Goal: Task Accomplishment & Management: Use online tool/utility

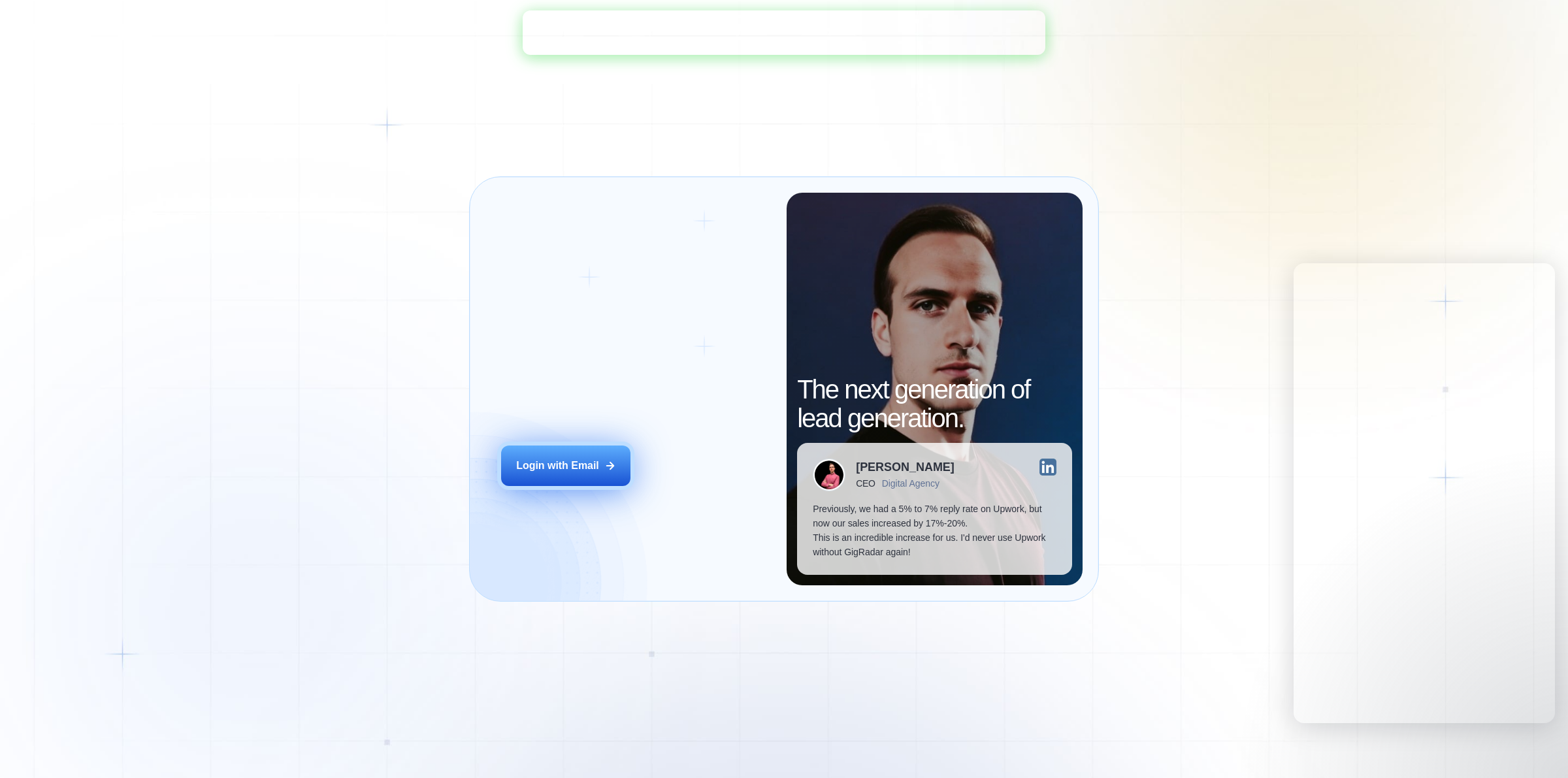
click at [580, 485] on button "Login with Email" at bounding box center [566, 465] width 130 height 41
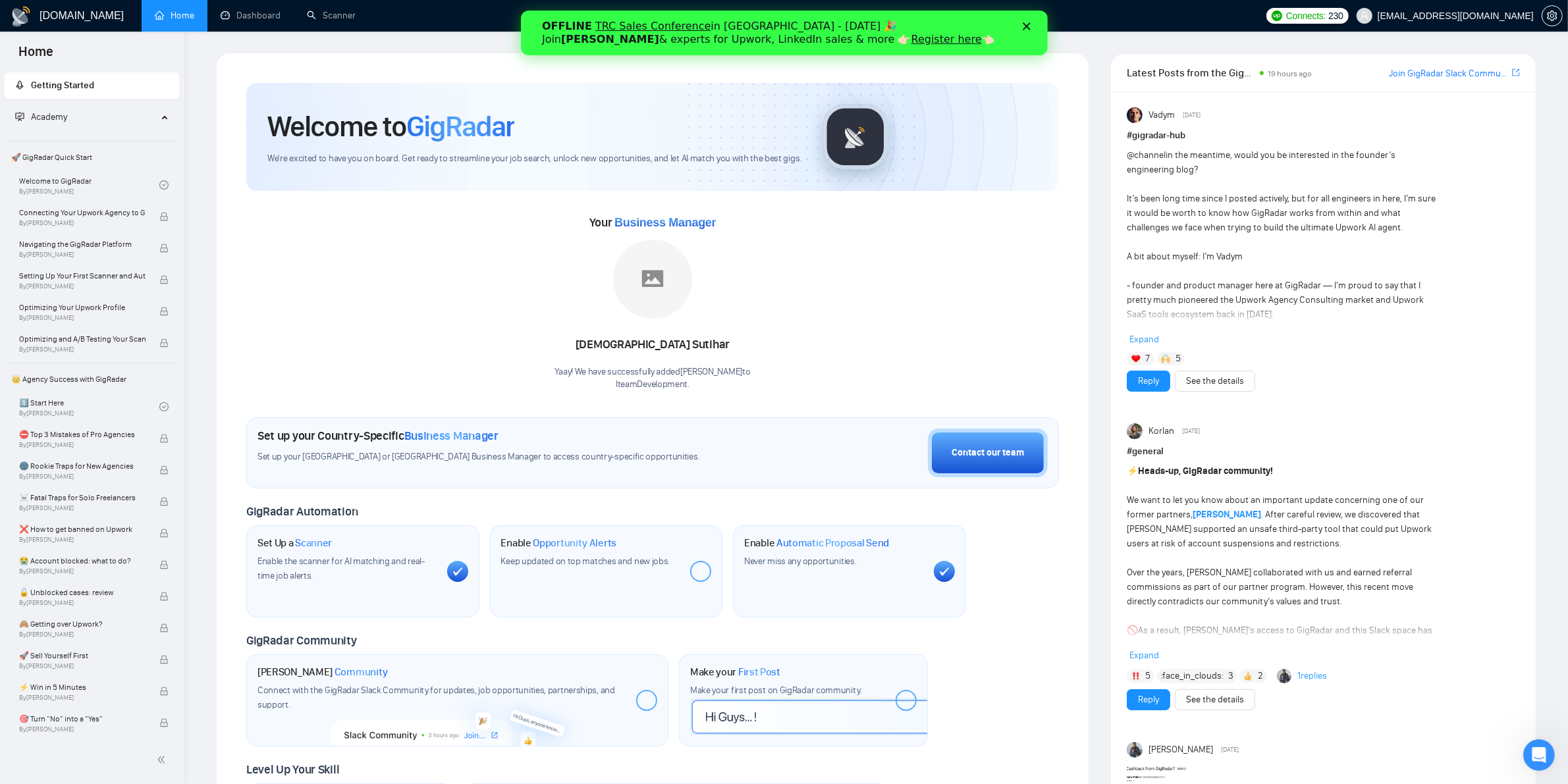
click at [1020, 20] on div "OFFLINE TRC Sales Conference in [GEOGRAPHIC_DATA] - [DATE] 🎉 Join [PERSON_NAME]…" at bounding box center [783, 33] width 485 height 34
click at [1024, 27] on icon "Закрыть" at bounding box center [1026, 26] width 8 height 8
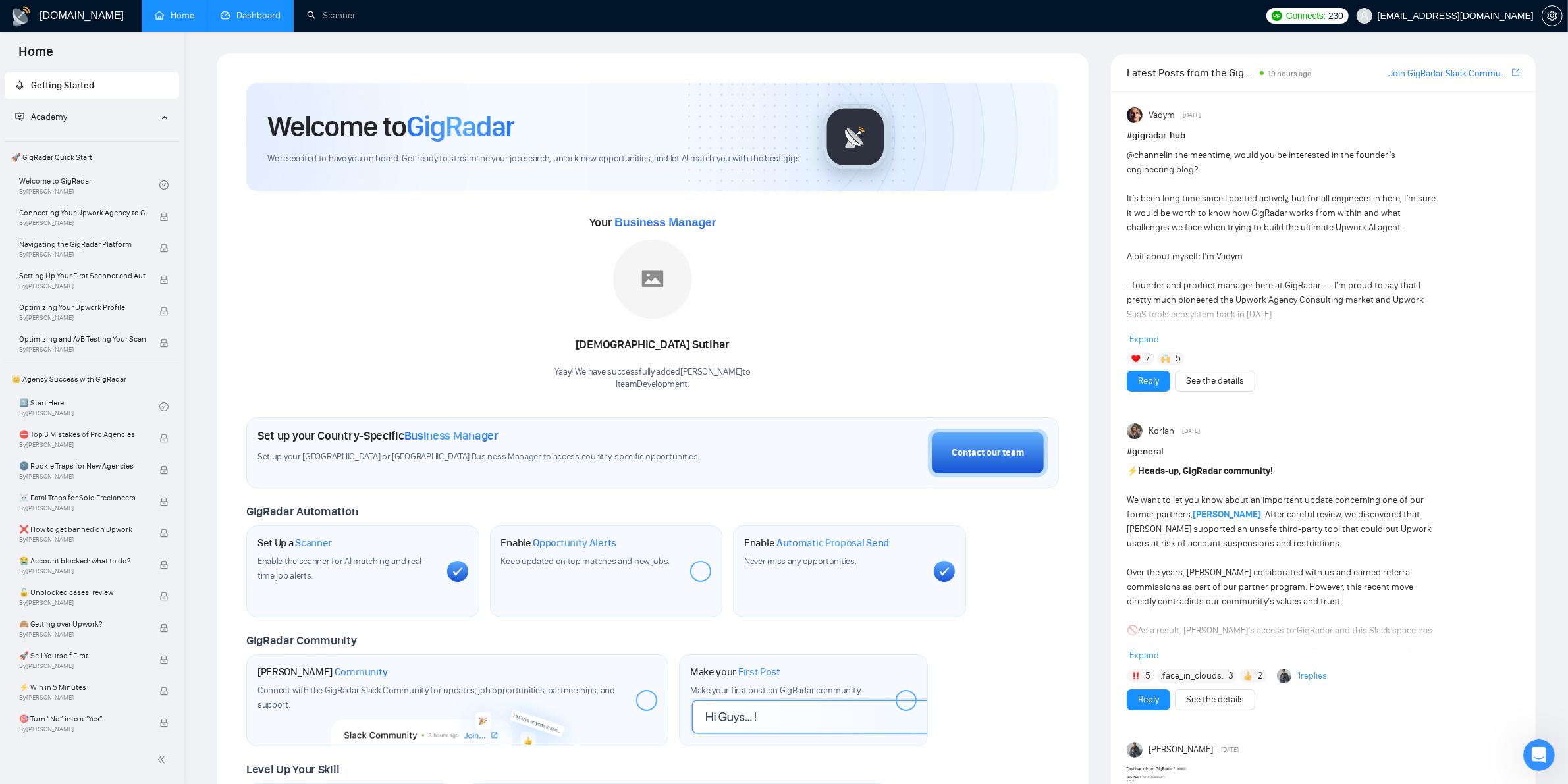
click at [252, 10] on link "Dashboard" at bounding box center [250, 15] width 60 height 11
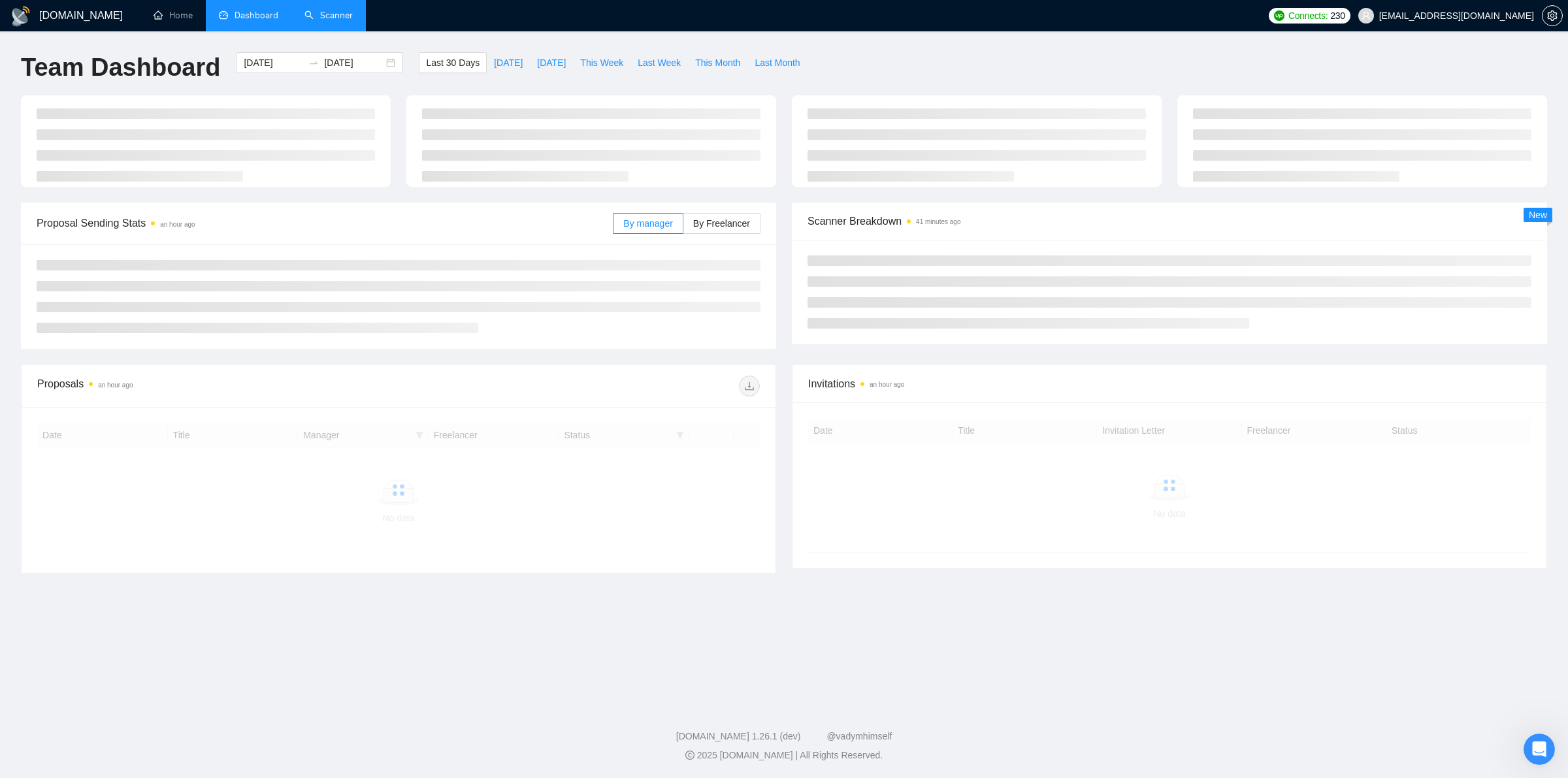
click at [312, 10] on link "Scanner" at bounding box center [329, 15] width 49 height 11
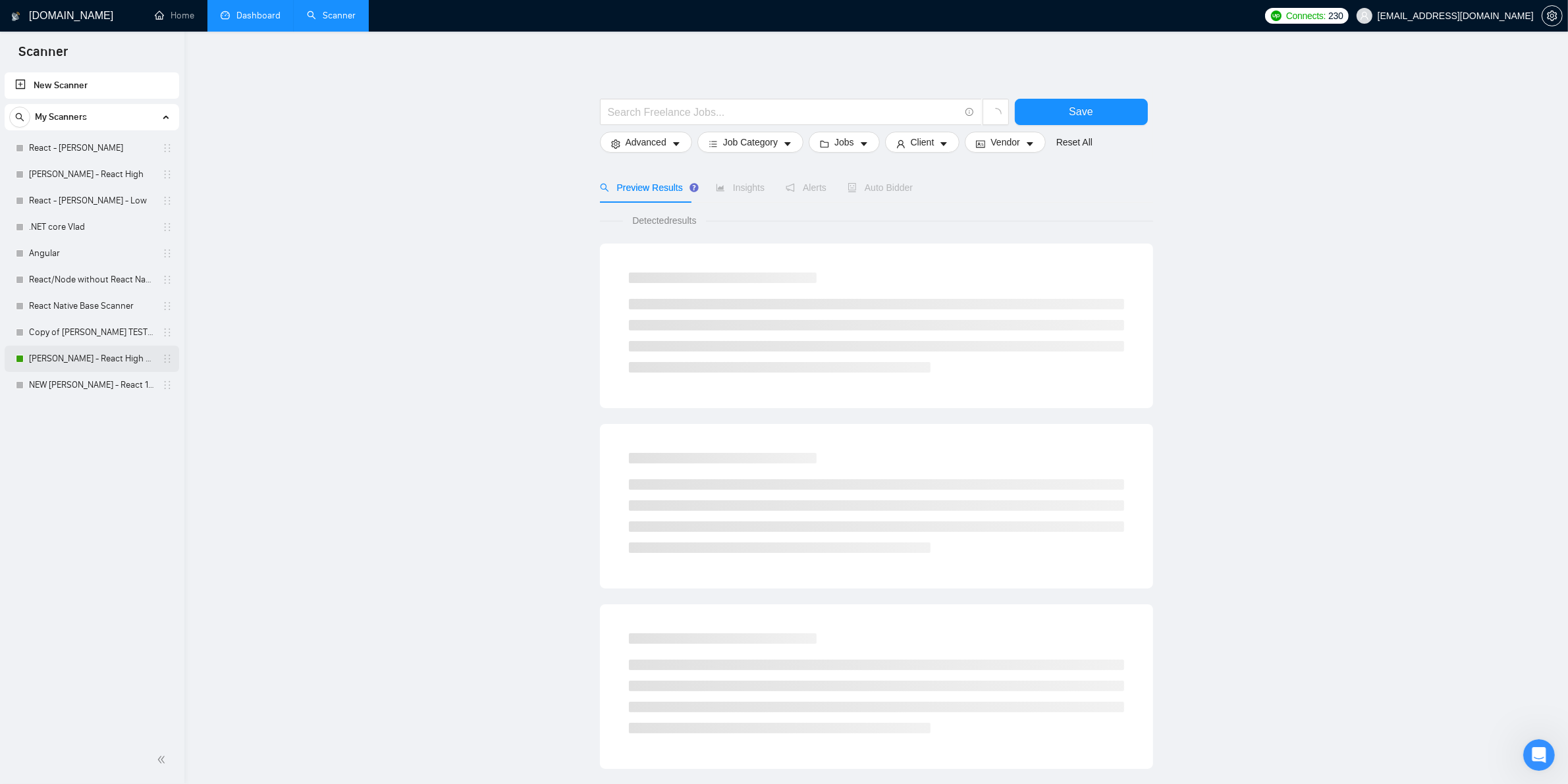
click at [86, 363] on link "[PERSON_NAME] - React High V2" at bounding box center [91, 358] width 125 height 26
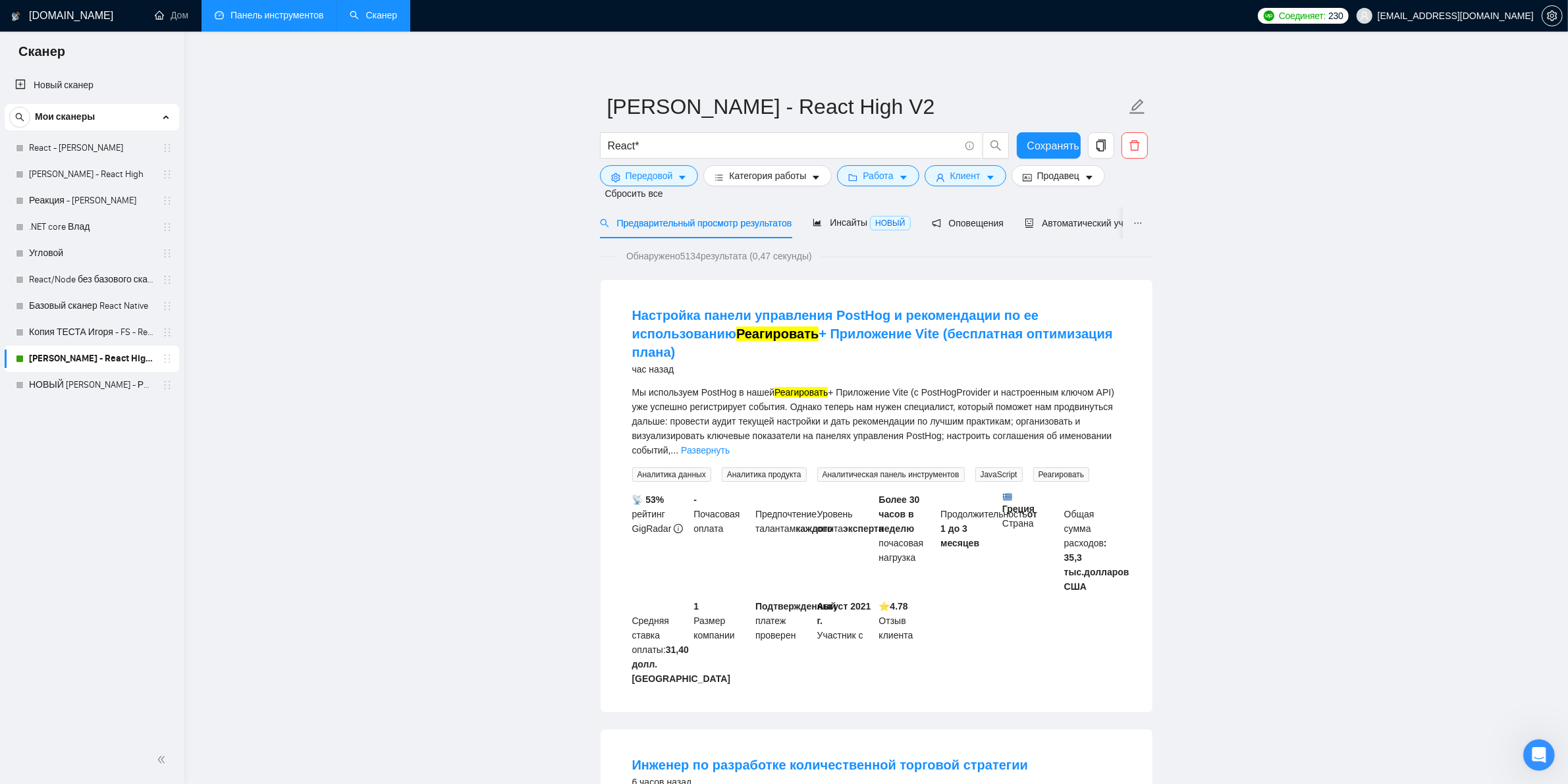
click at [92, 386] on link "НОВЫЙ Игорь - ФС - Реакция 18.09" at bounding box center [91, 385] width 125 height 26
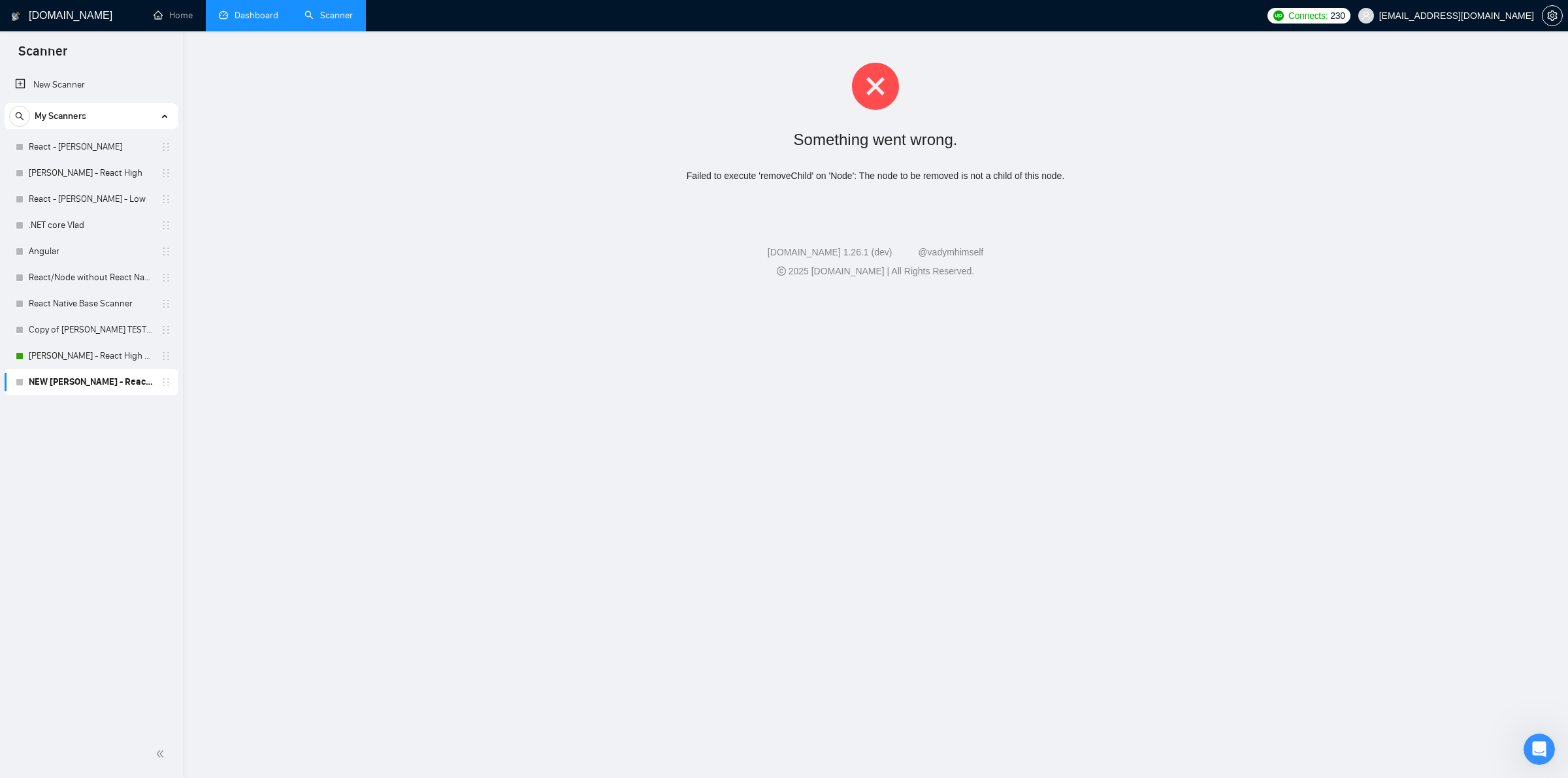
drag, startPoint x: 400, startPoint y: 393, endPoint x: 375, endPoint y: 399, distance: 25.7
click at [395, 399] on div "GigRadar.io Home Dashboard Scanner Connects: 230 marina.zuyevych@iteam-company.…" at bounding box center [875, 389] width 1385 height 778
drag, startPoint x: 60, startPoint y: 371, endPoint x: 60, endPoint y: 363, distance: 8.0
click at [60, 370] on link "NEW [PERSON_NAME] - React 18.09" at bounding box center [91, 382] width 124 height 26
click at [60, 363] on link "[PERSON_NAME] - React High V2" at bounding box center [91, 356] width 124 height 26
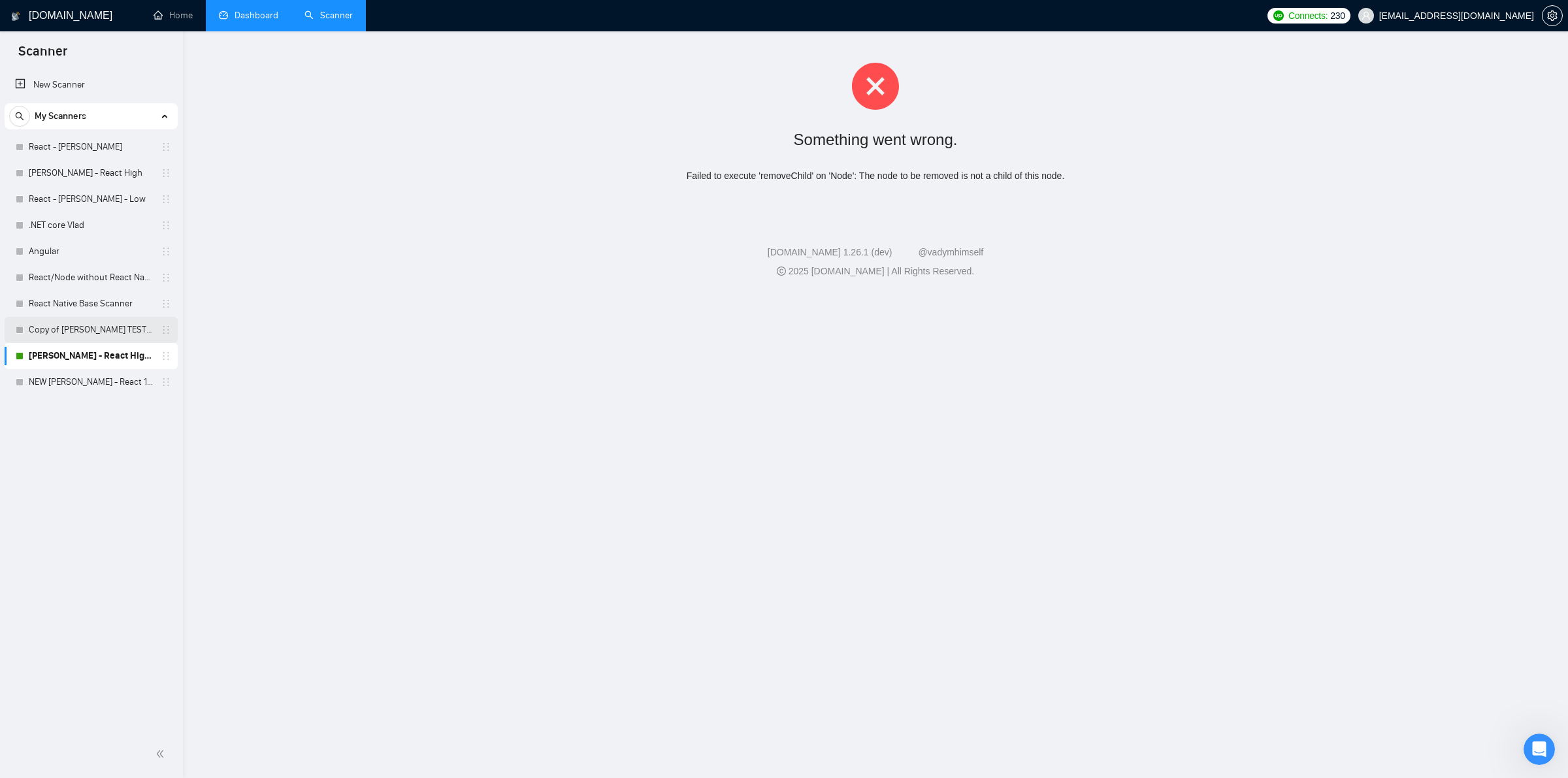
click at [76, 336] on link "Copy of [PERSON_NAME] TEST - FS - React High" at bounding box center [91, 329] width 124 height 26
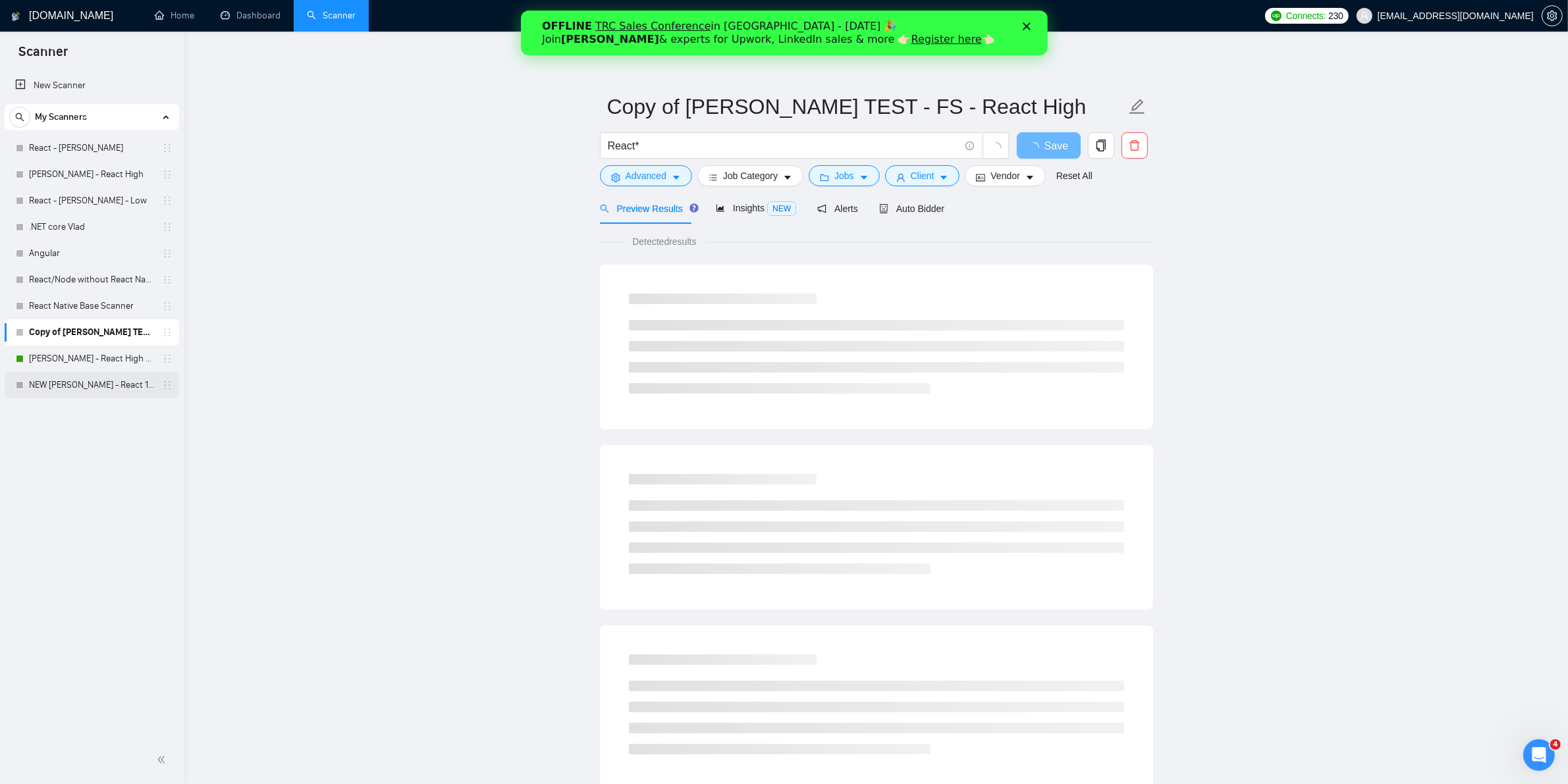
click at [55, 396] on link "NEW [PERSON_NAME] - React 18.09" at bounding box center [91, 385] width 125 height 26
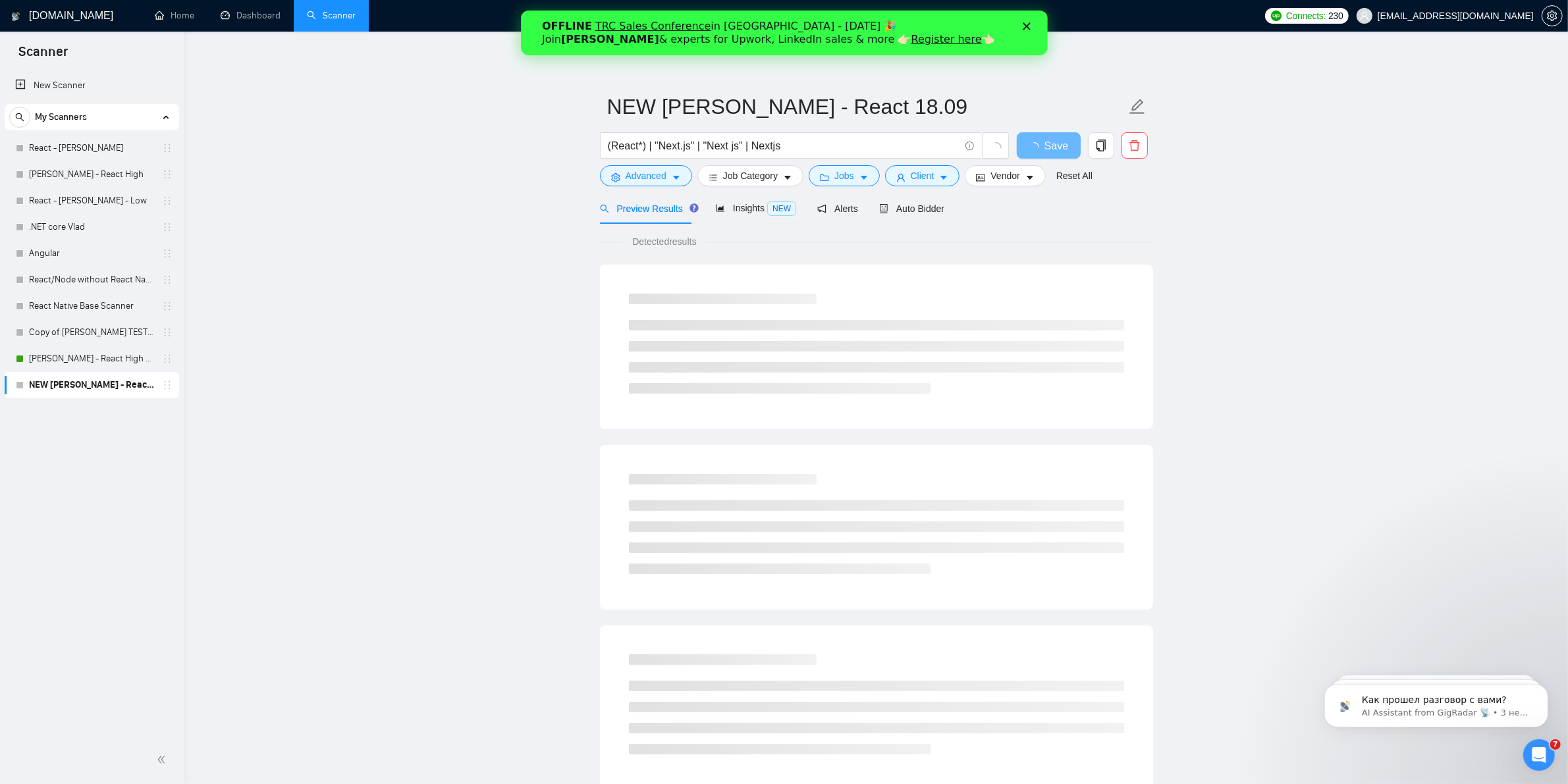
click at [1024, 18] on div "OFFLINE TRC Sales Conference in [GEOGRAPHIC_DATA] - [DATE] 🎉 Join [PERSON_NAME]…" at bounding box center [783, 33] width 485 height 34
click at [1023, 26] on icon "Закрыть" at bounding box center [1026, 26] width 8 height 8
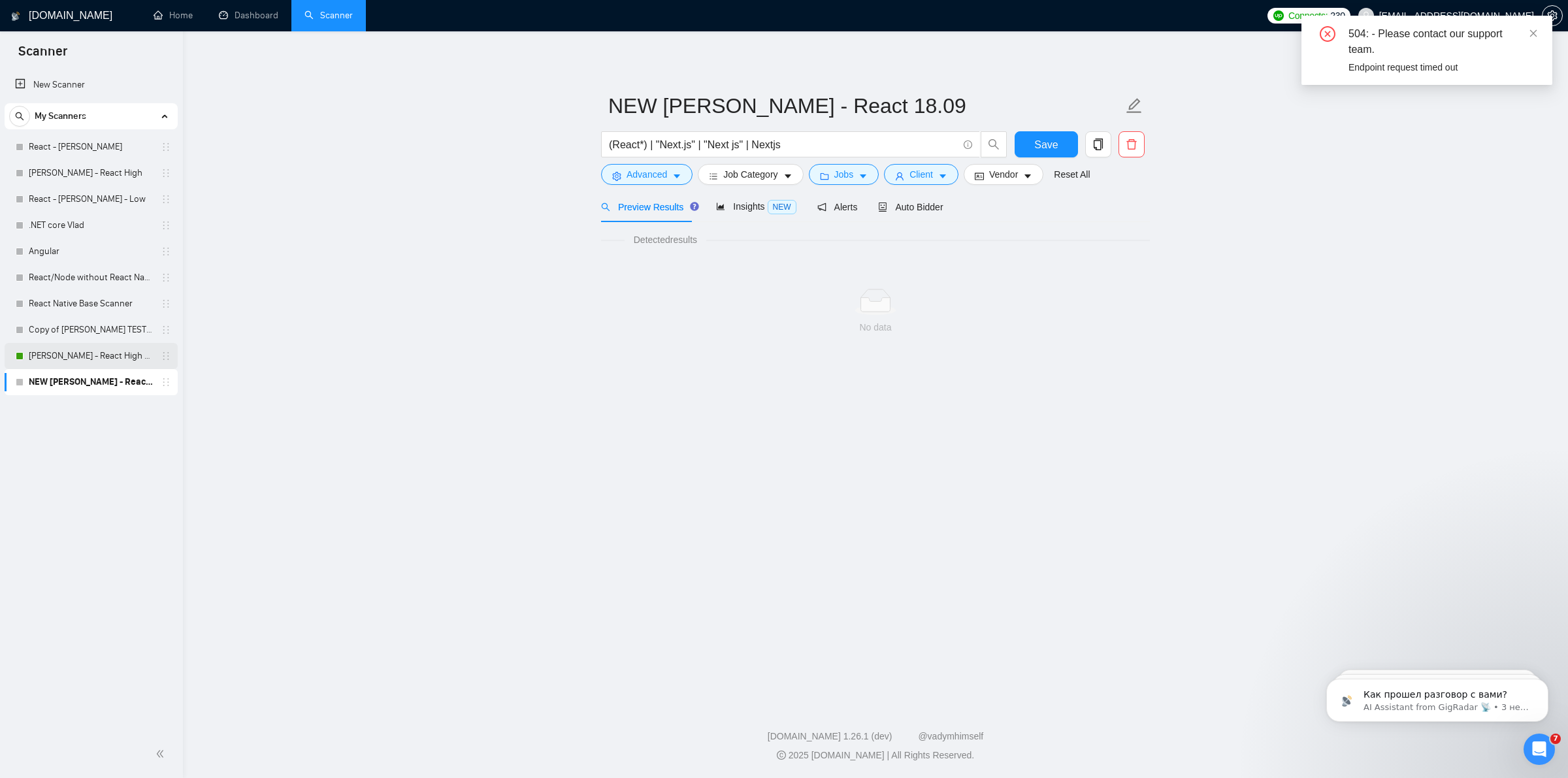
click at [33, 353] on link "[PERSON_NAME] - React High V2" at bounding box center [91, 356] width 124 height 26
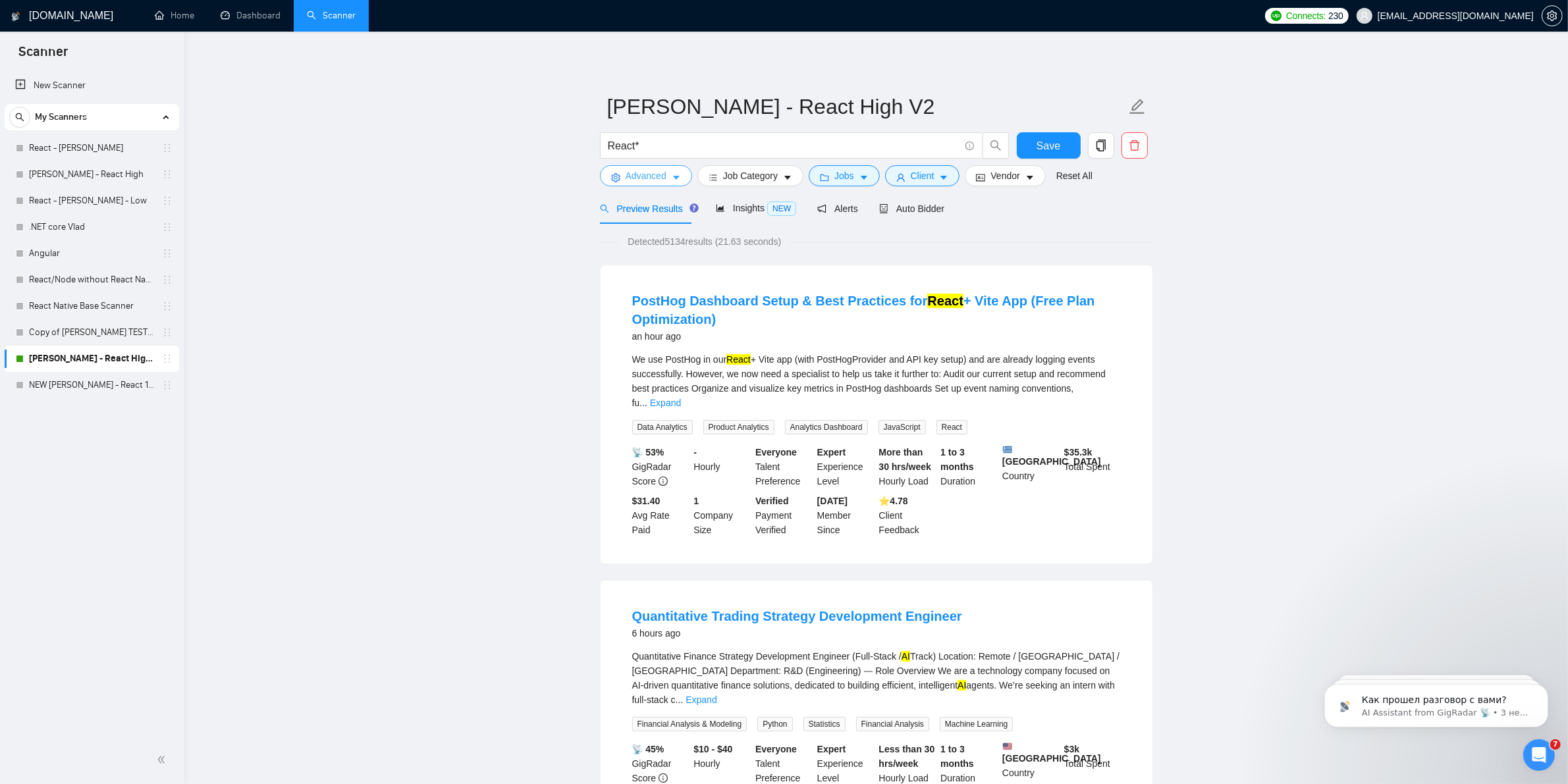
click at [672, 175] on icon "caret-down" at bounding box center [676, 177] width 9 height 9
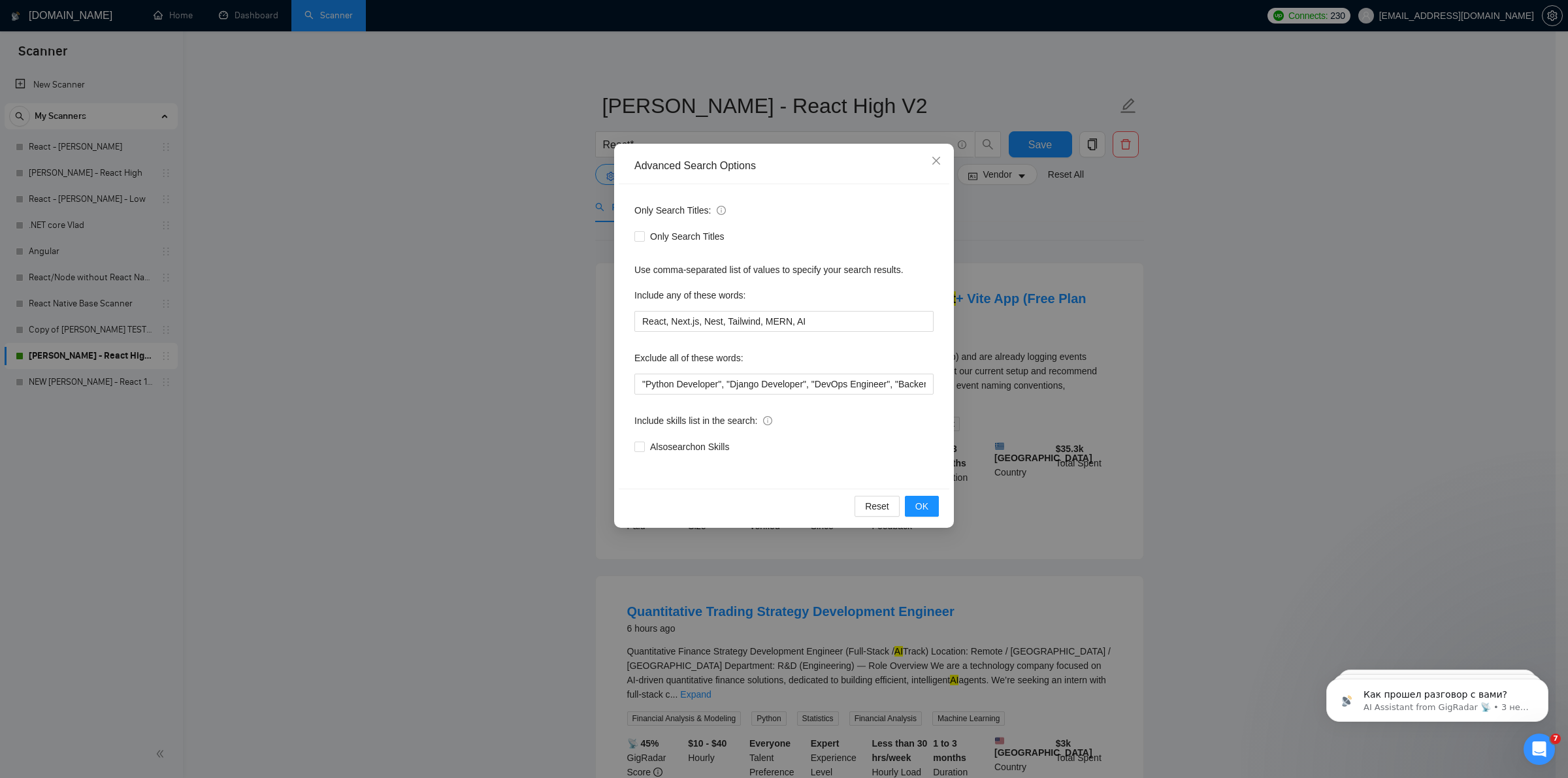
click at [1285, 415] on div "Advanced Search Options Only Search Titles: Only Search Titles Use comma-separa…" at bounding box center [784, 389] width 1568 height 778
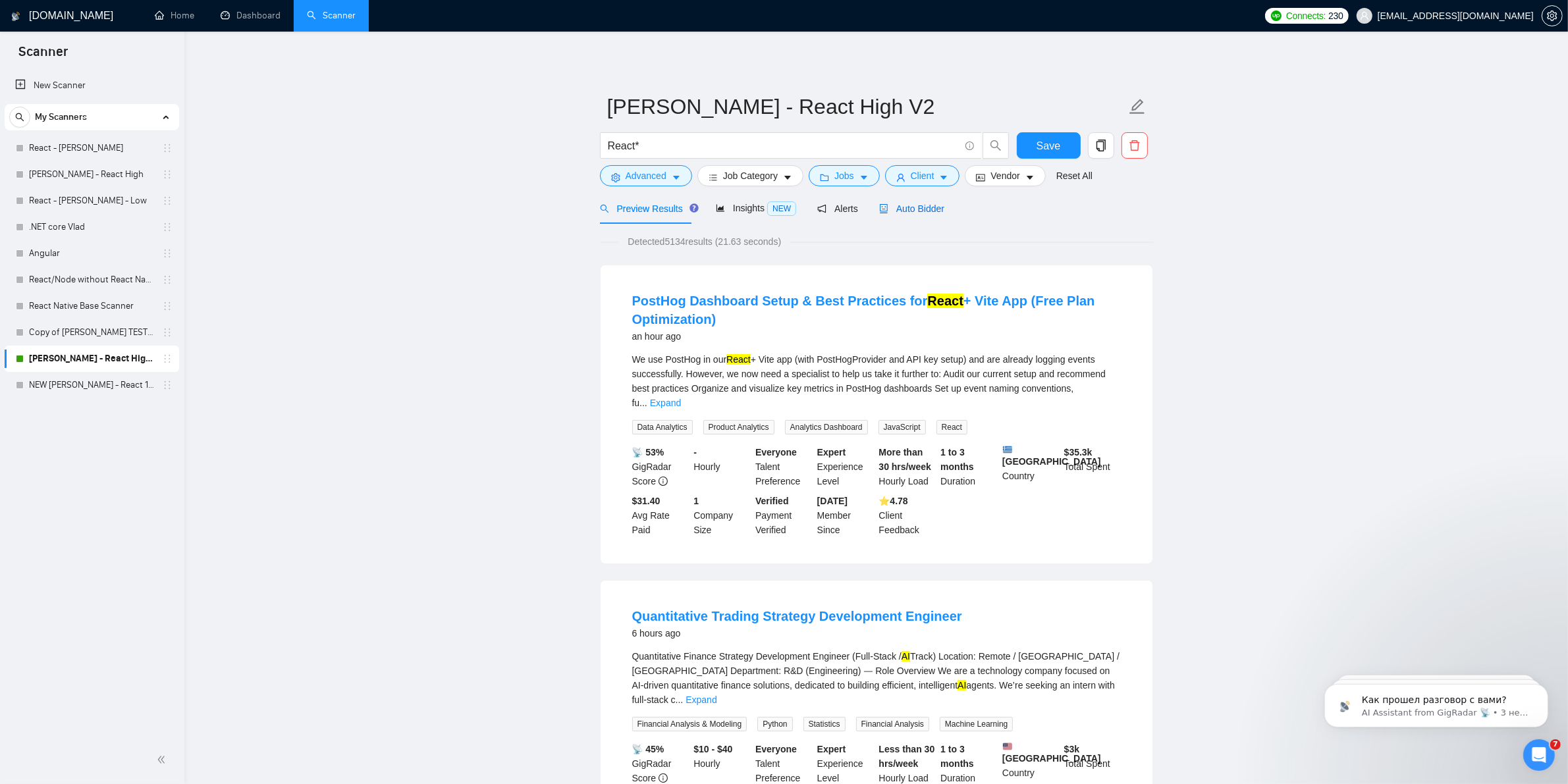
click at [904, 208] on span "Auto Bidder" at bounding box center [911, 208] width 65 height 10
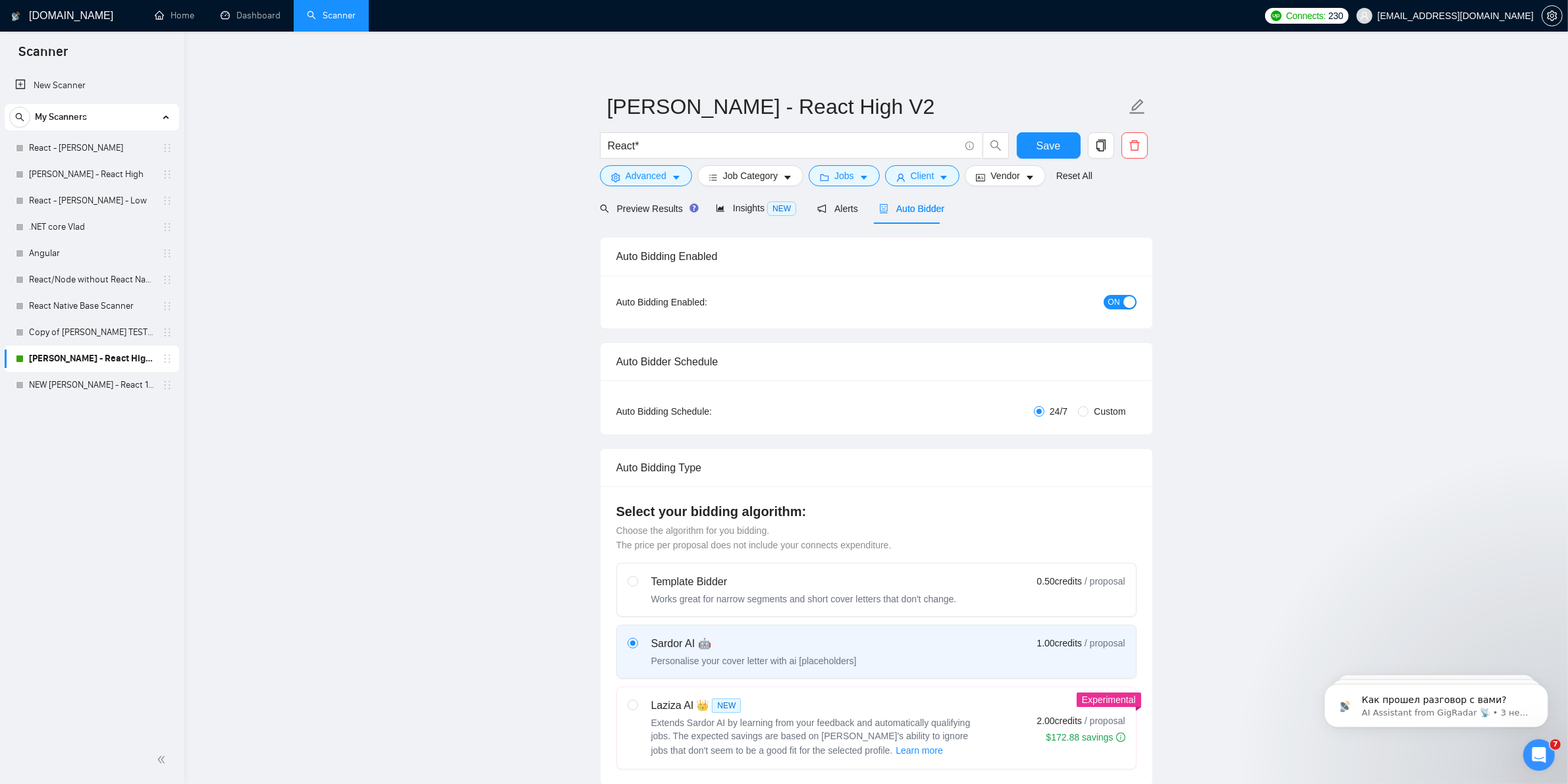
radio input "false"
radio input "true"
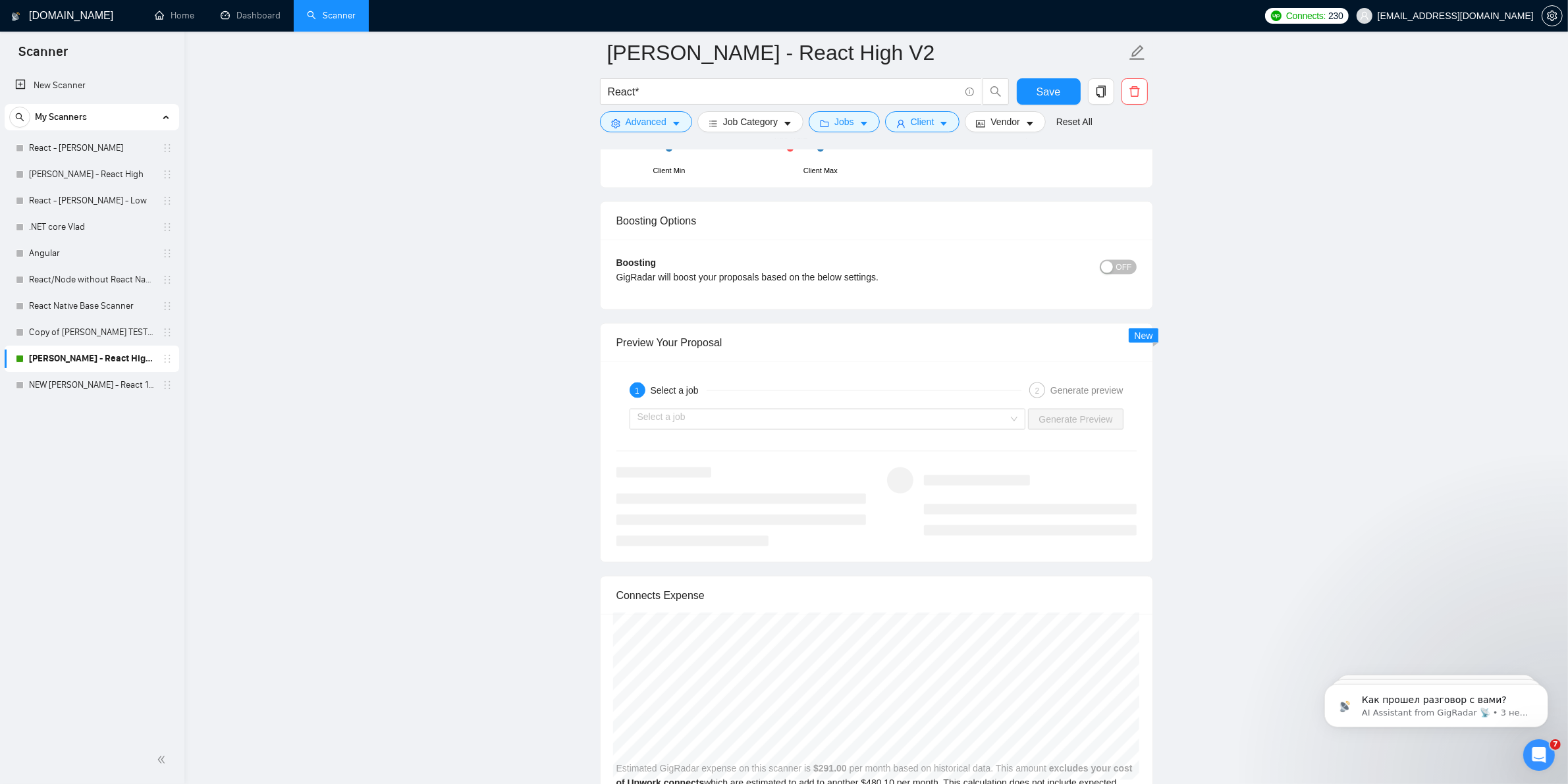
scroll to position [2469, 0]
click at [99, 393] on link "NEW [PERSON_NAME] - React 18.09" at bounding box center [91, 385] width 125 height 26
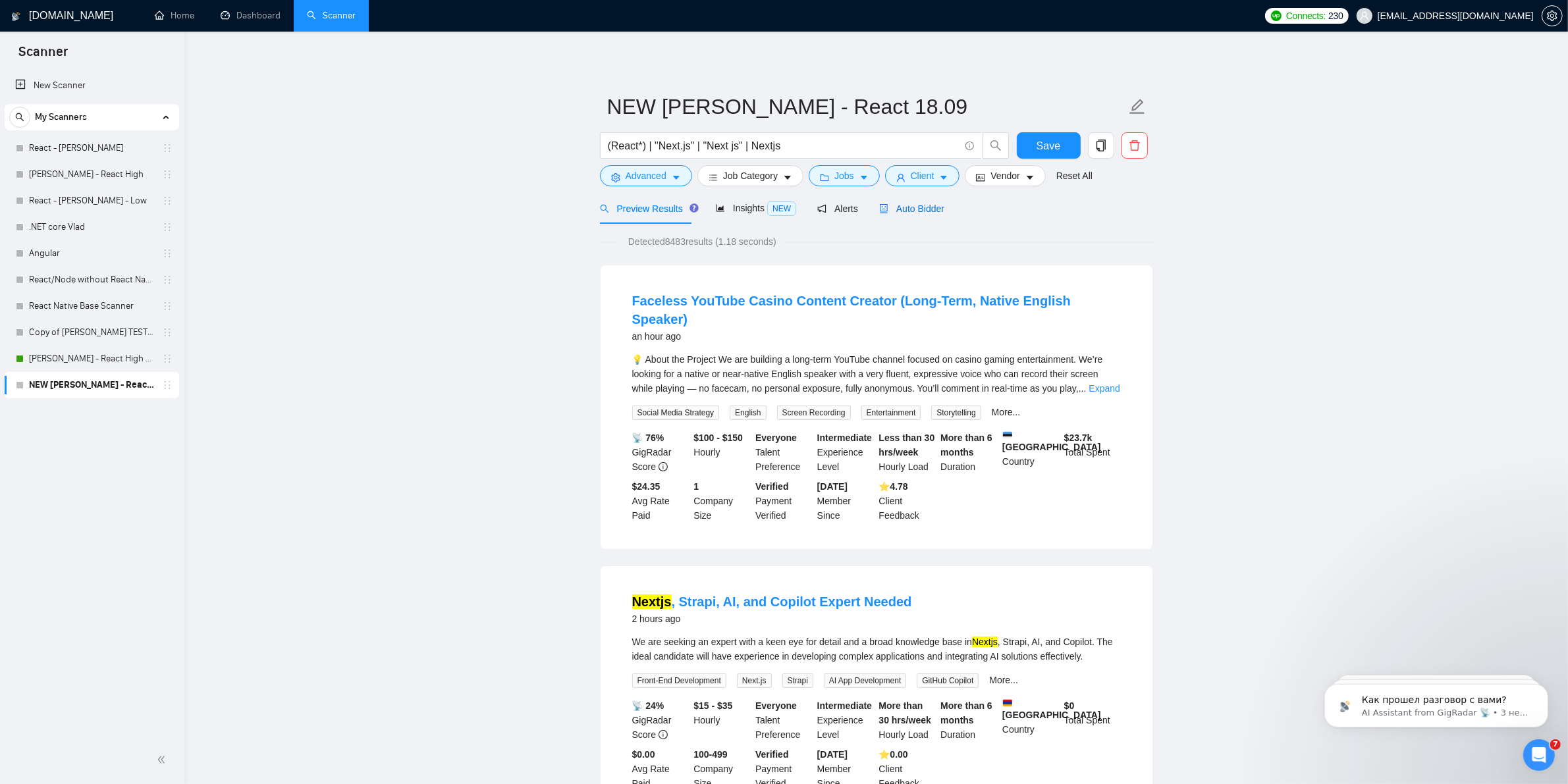
click at [919, 214] on span "Auto Bidder" at bounding box center [911, 208] width 65 height 10
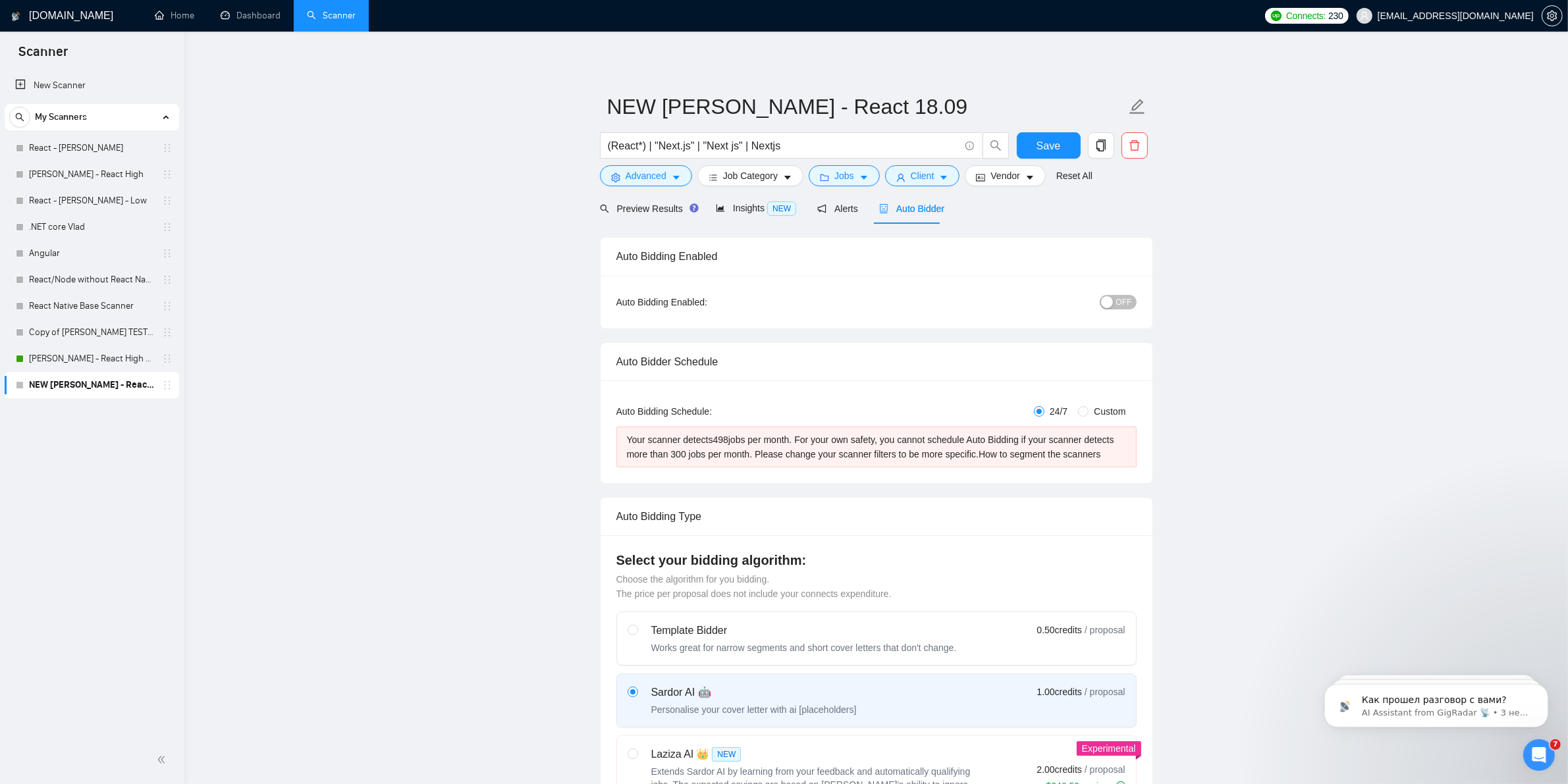
radio input "false"
radio input "true"
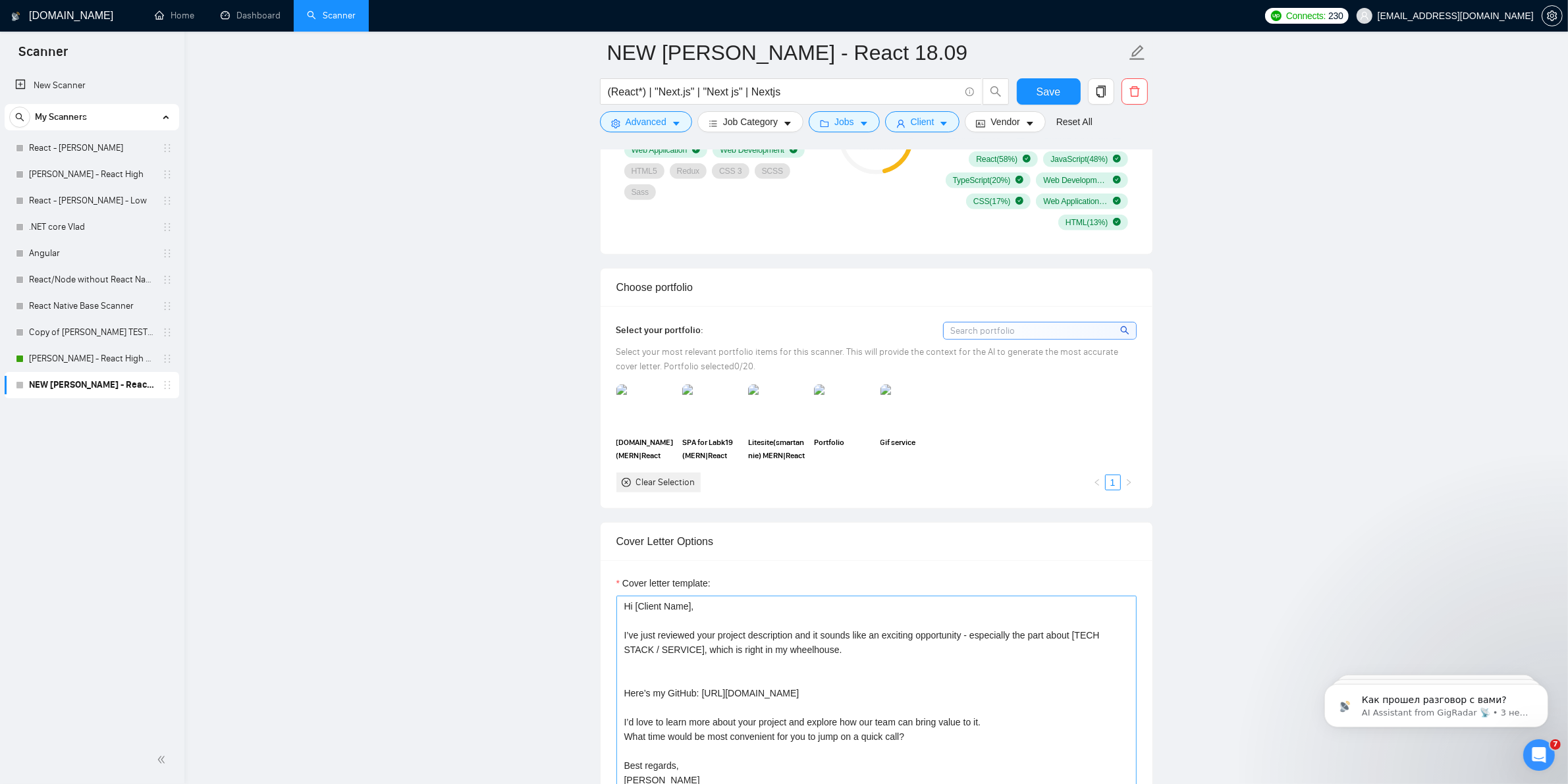
scroll to position [905, 0]
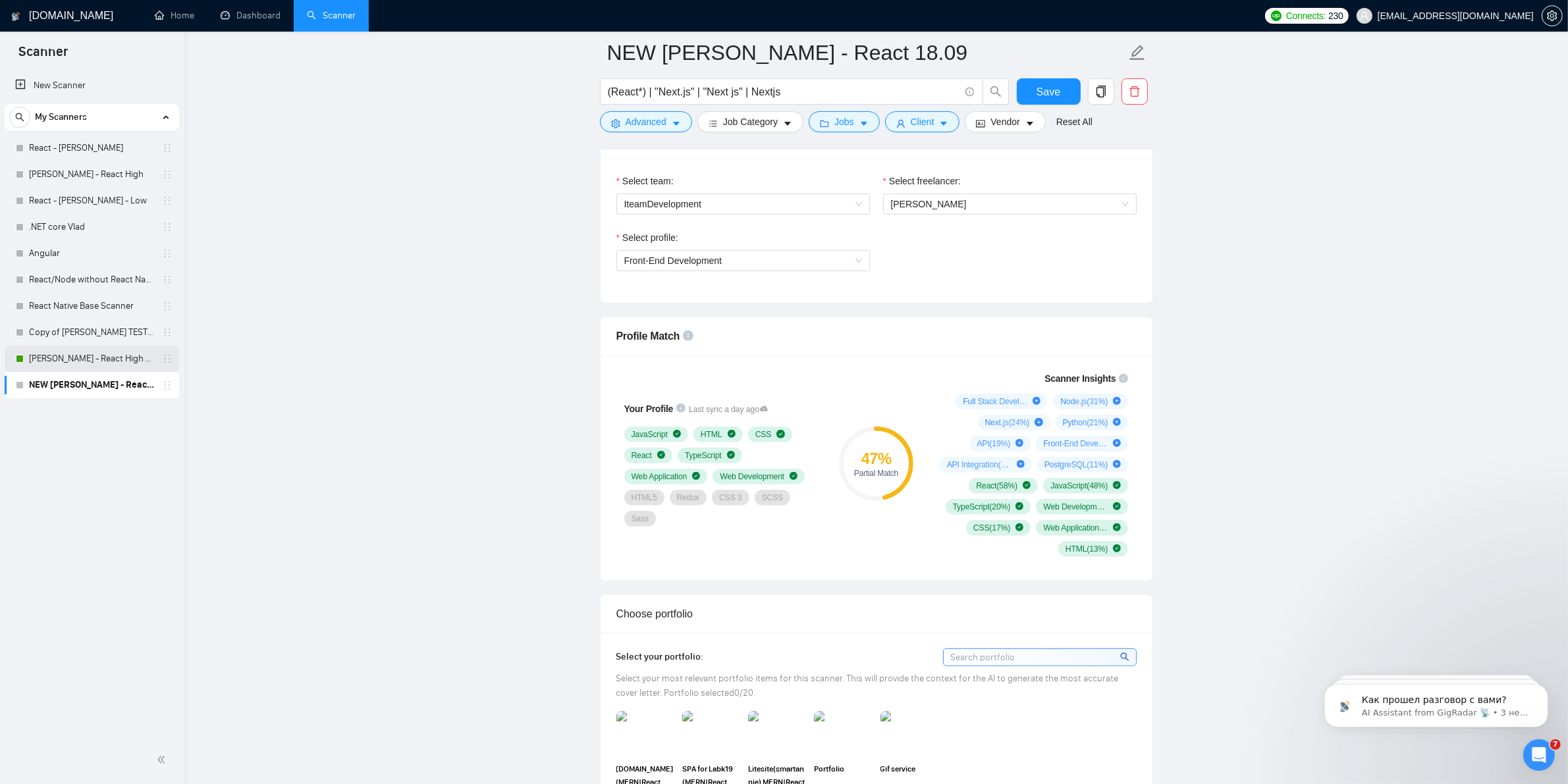
click at [75, 352] on link "[PERSON_NAME] - React High V2" at bounding box center [91, 358] width 125 height 26
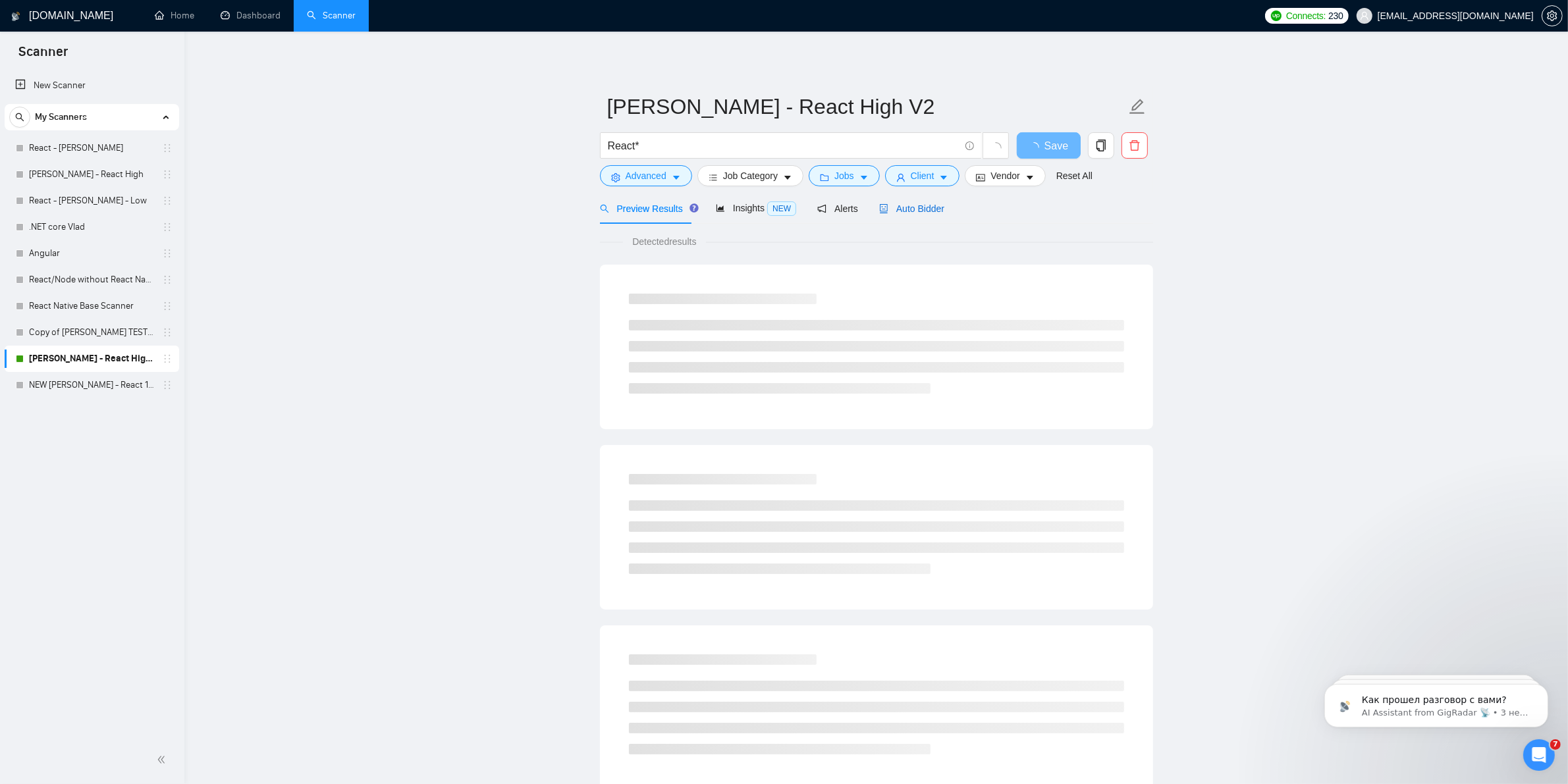
click at [915, 212] on span "Auto Bidder" at bounding box center [911, 208] width 65 height 10
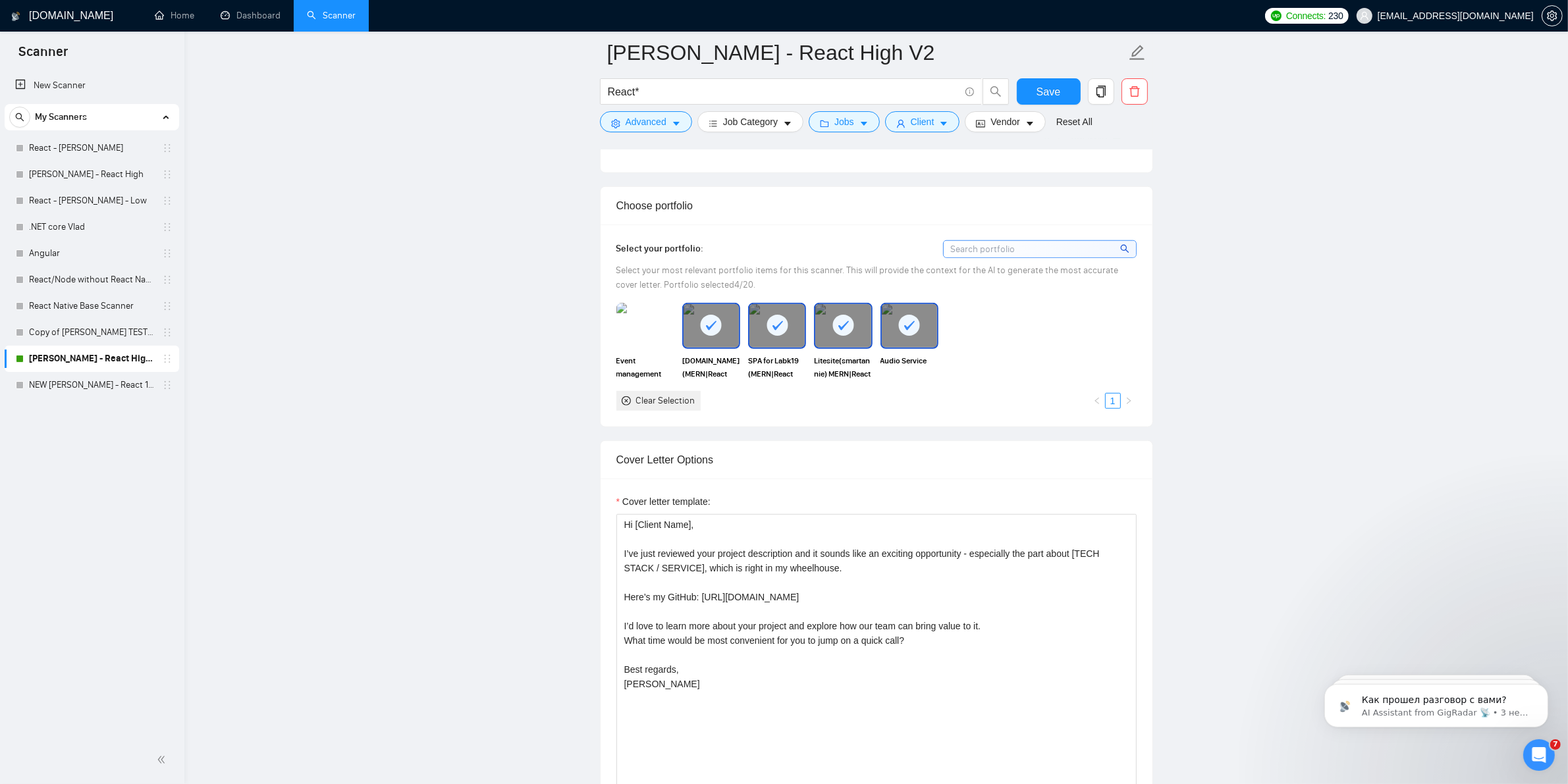
scroll to position [1317, 0]
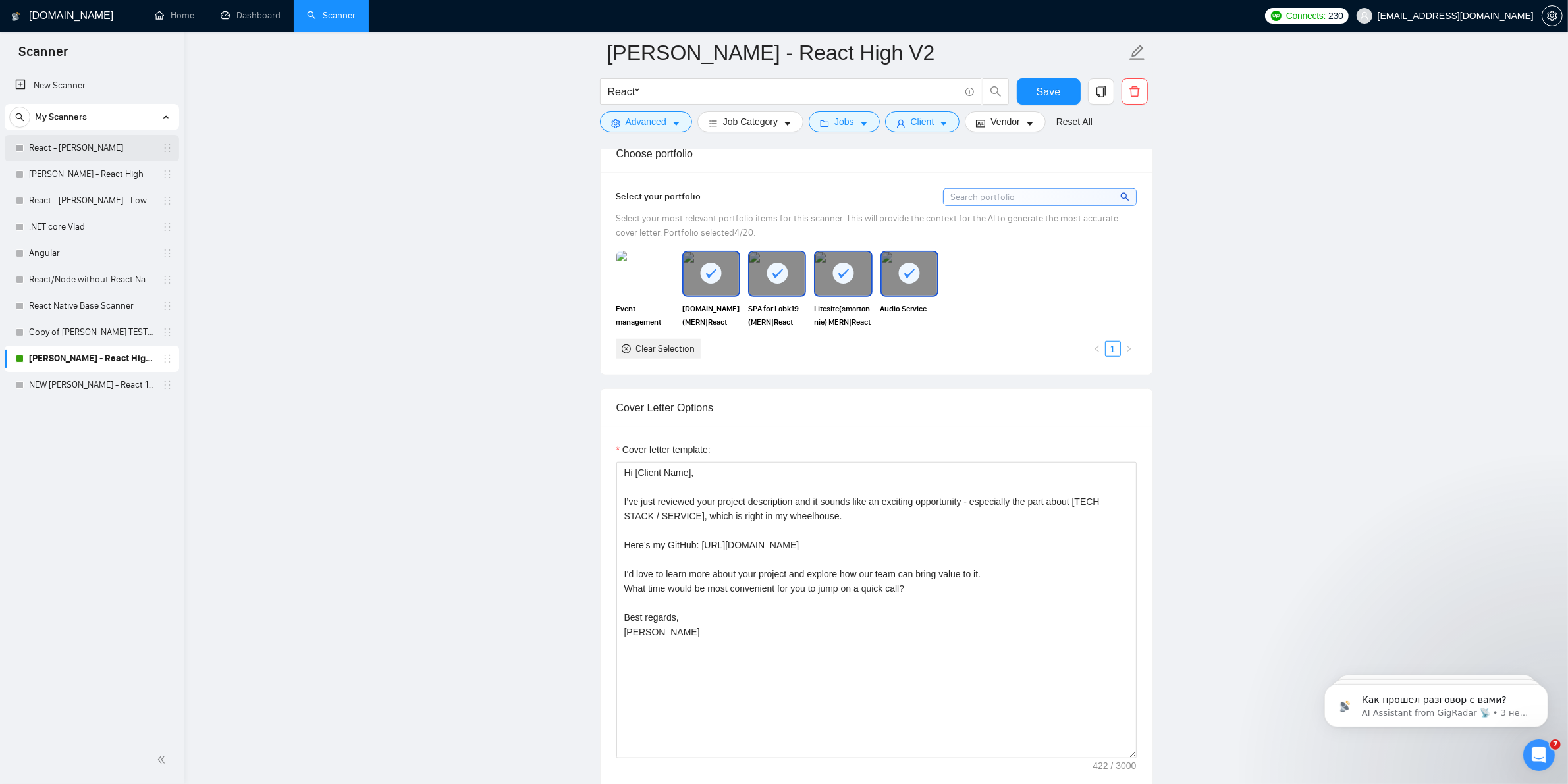
click at [64, 143] on link "React - [PERSON_NAME]" at bounding box center [91, 148] width 125 height 26
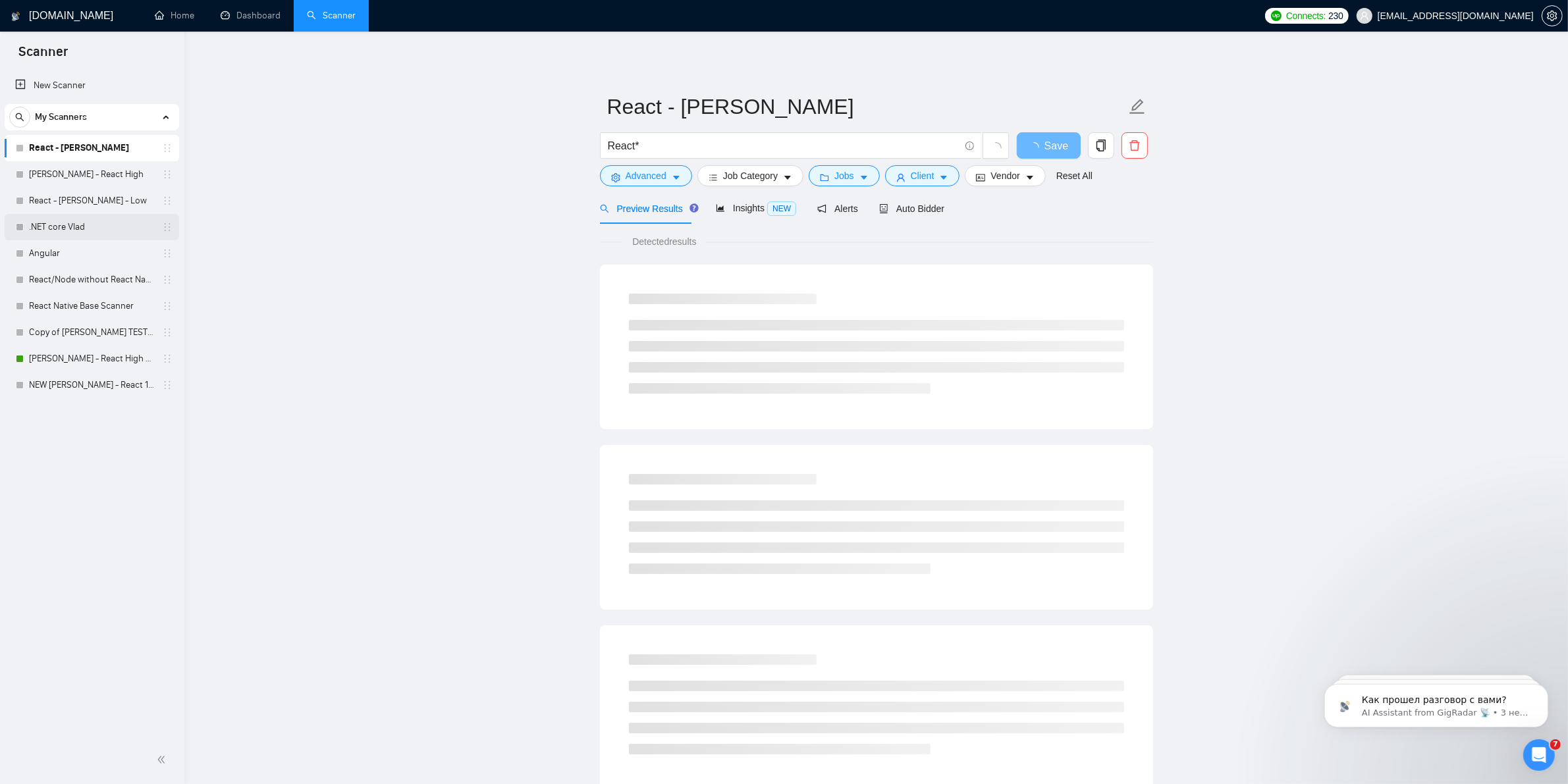
click at [63, 230] on link ".NET core Vlad" at bounding box center [91, 227] width 125 height 26
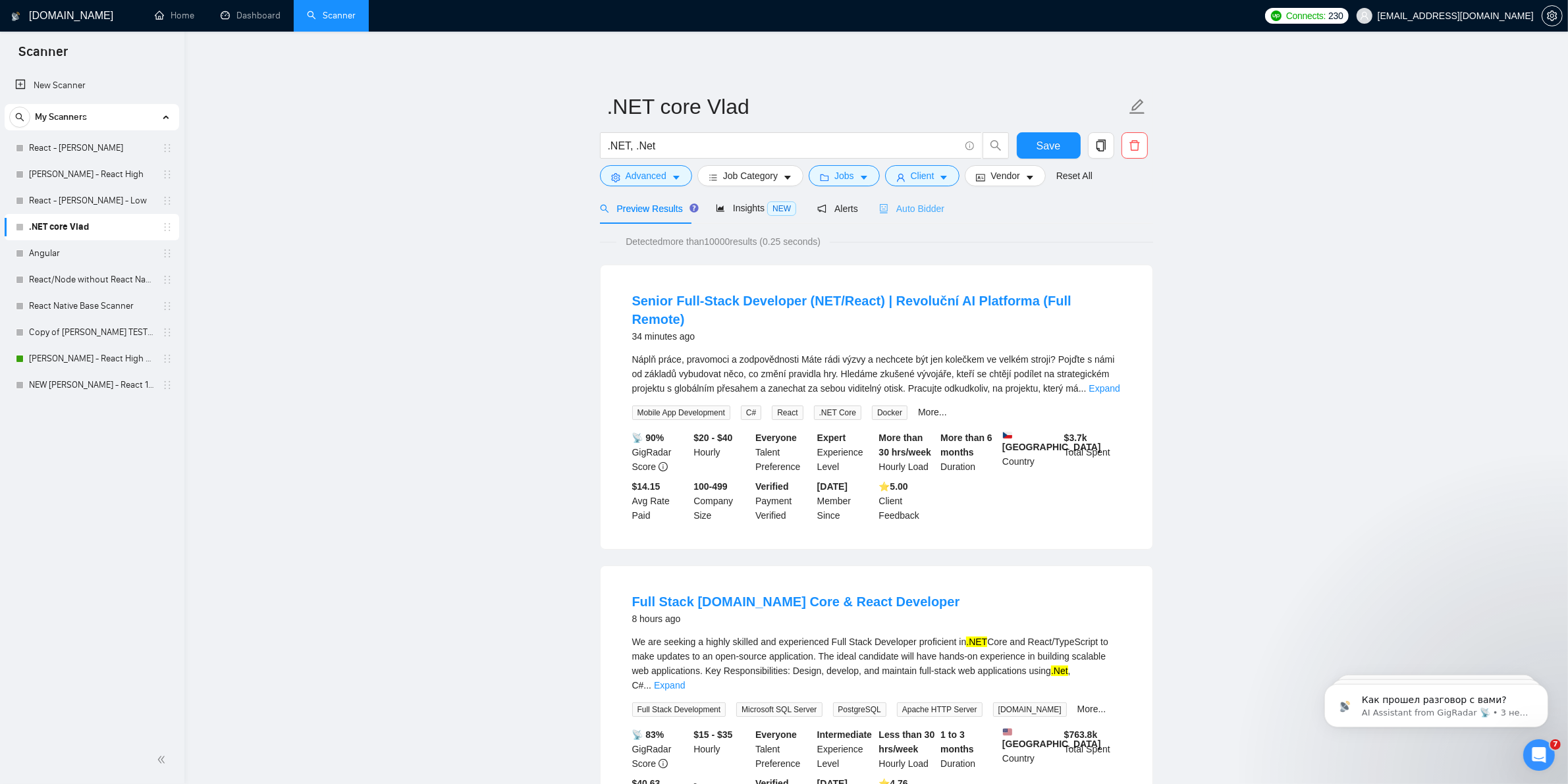
click at [901, 216] on div "Auto Bidder" at bounding box center [911, 208] width 65 height 31
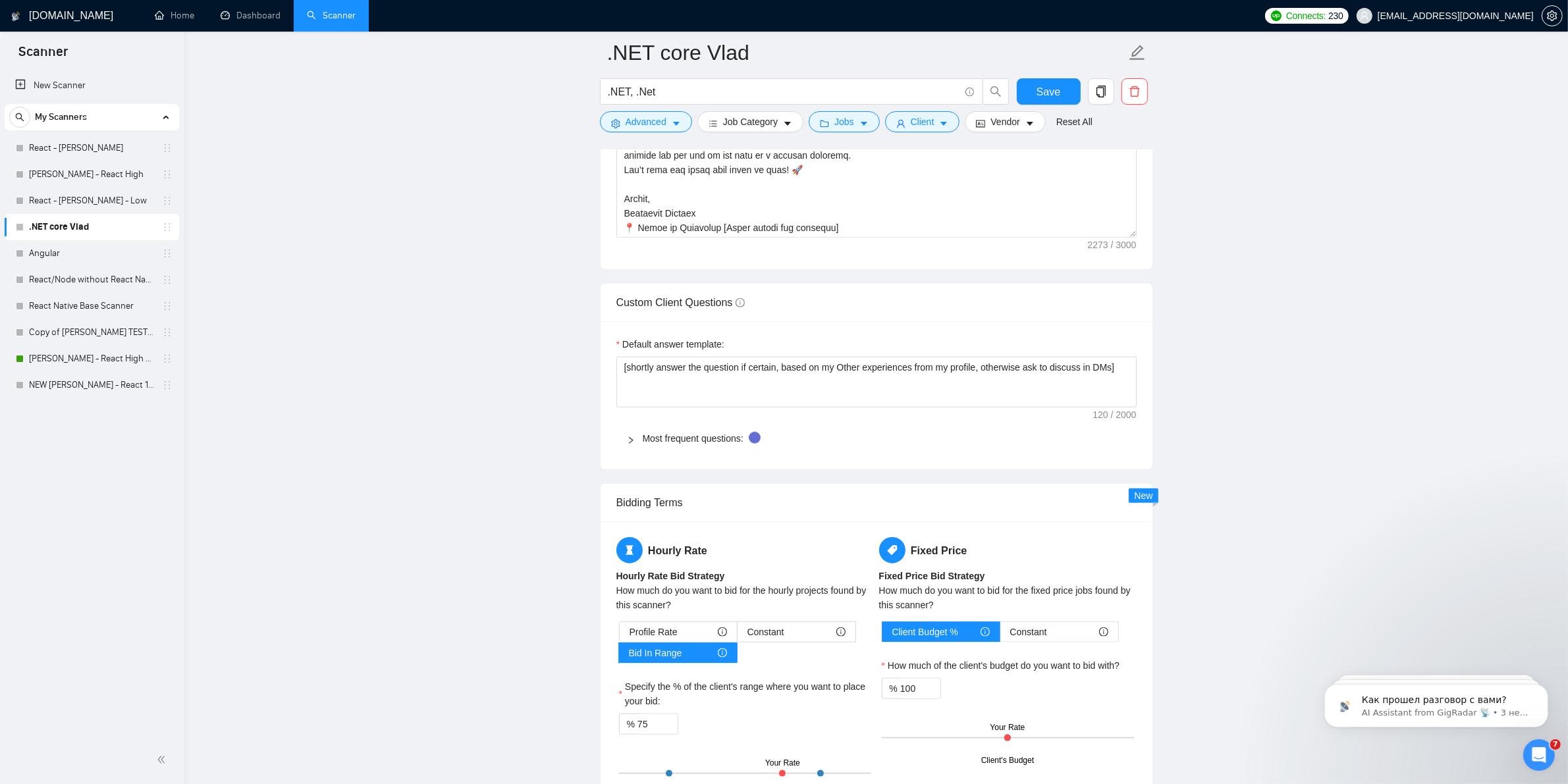
scroll to position [1893, 0]
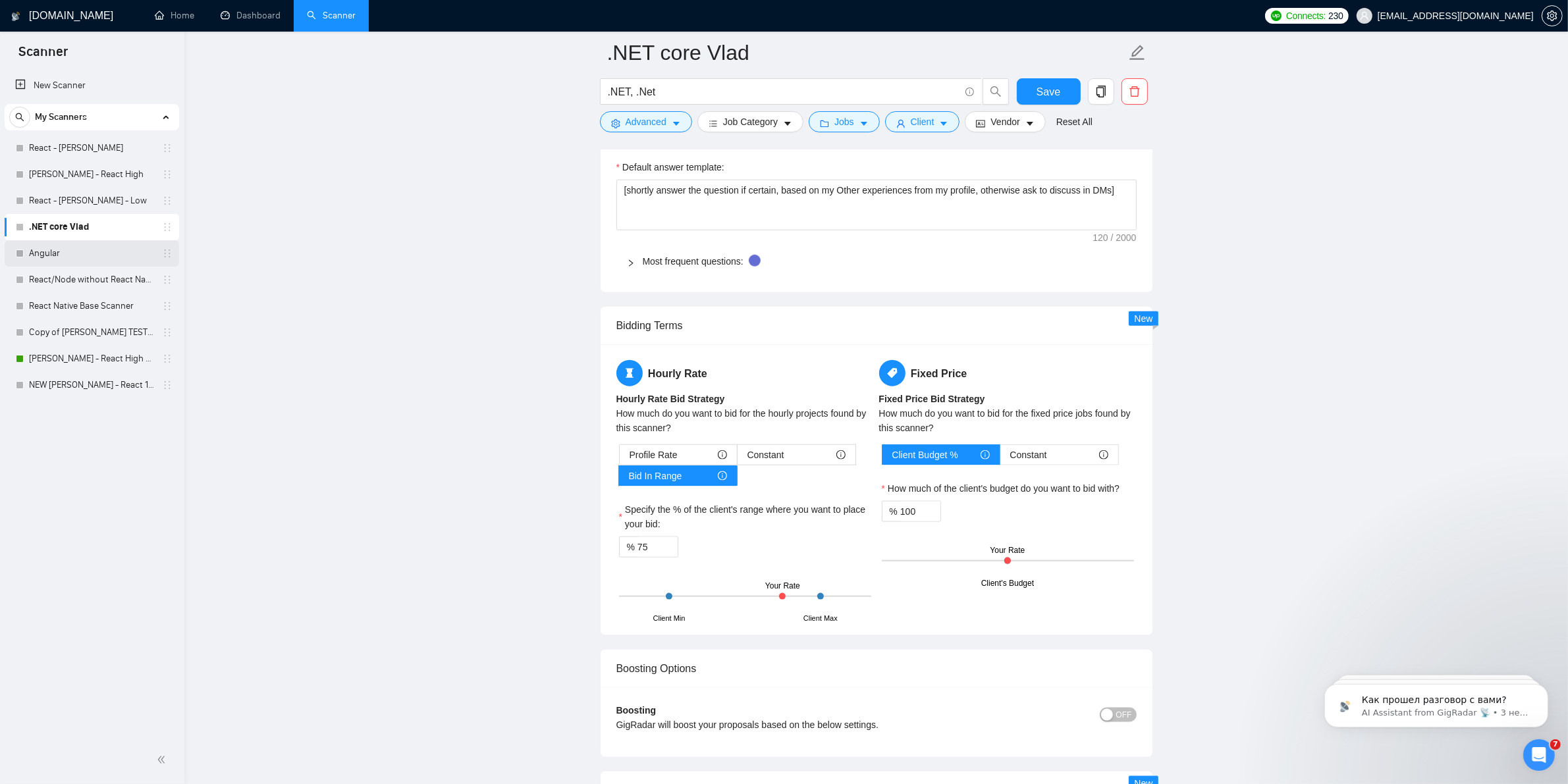
click at [93, 262] on link "Angular" at bounding box center [91, 253] width 125 height 26
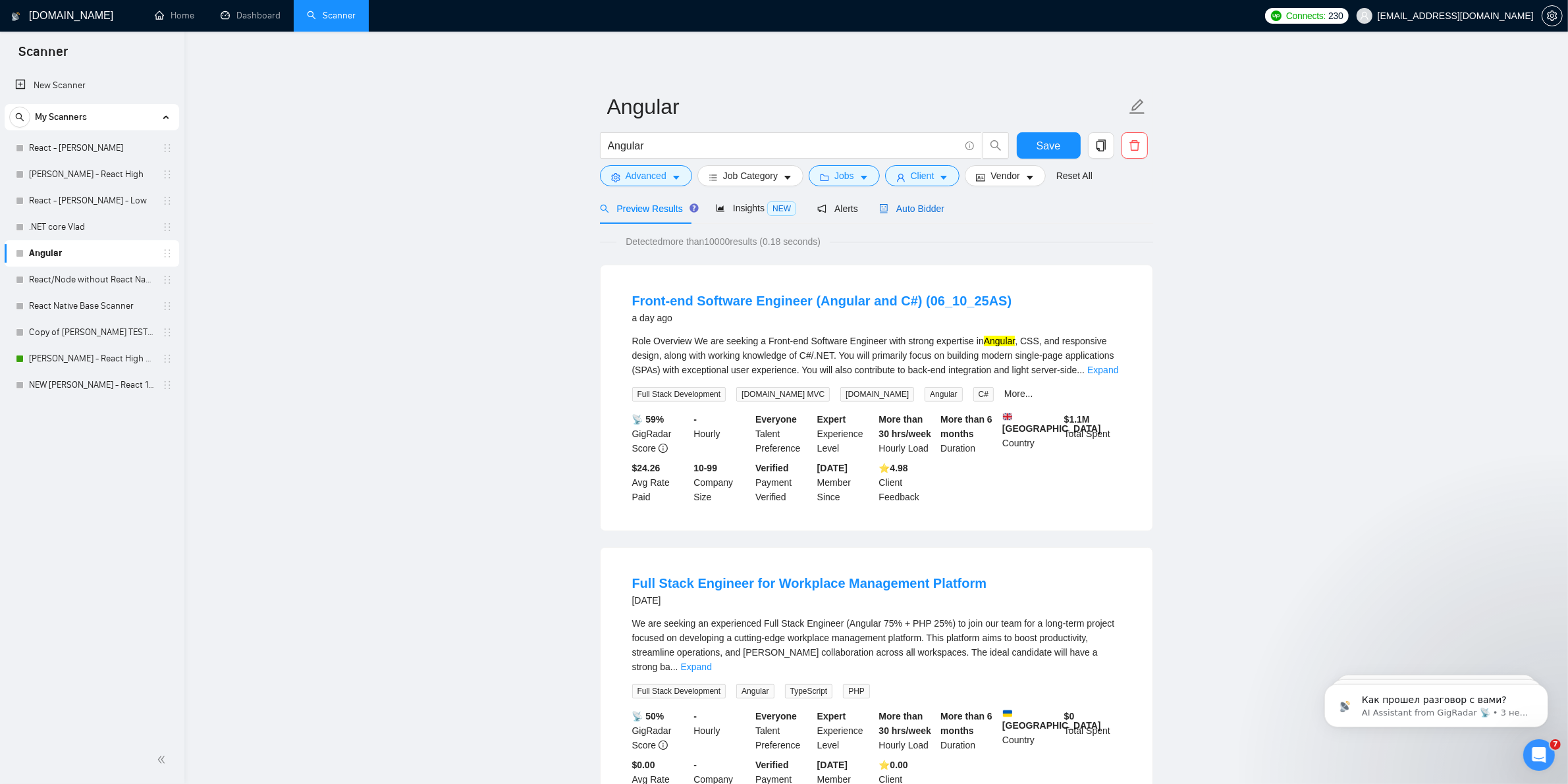
click at [902, 212] on span "Auto Bidder" at bounding box center [911, 208] width 65 height 10
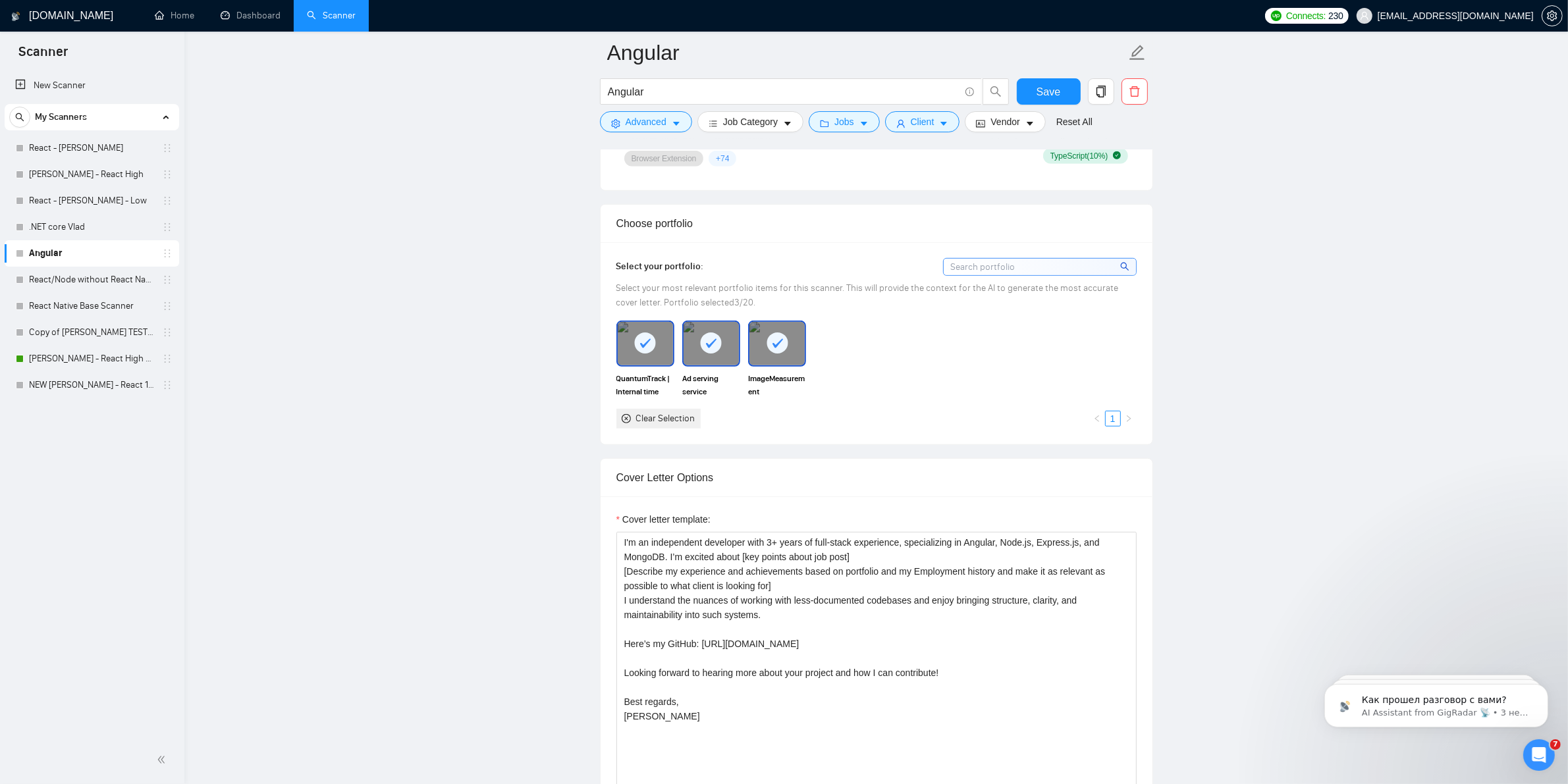
scroll to position [1070, 0]
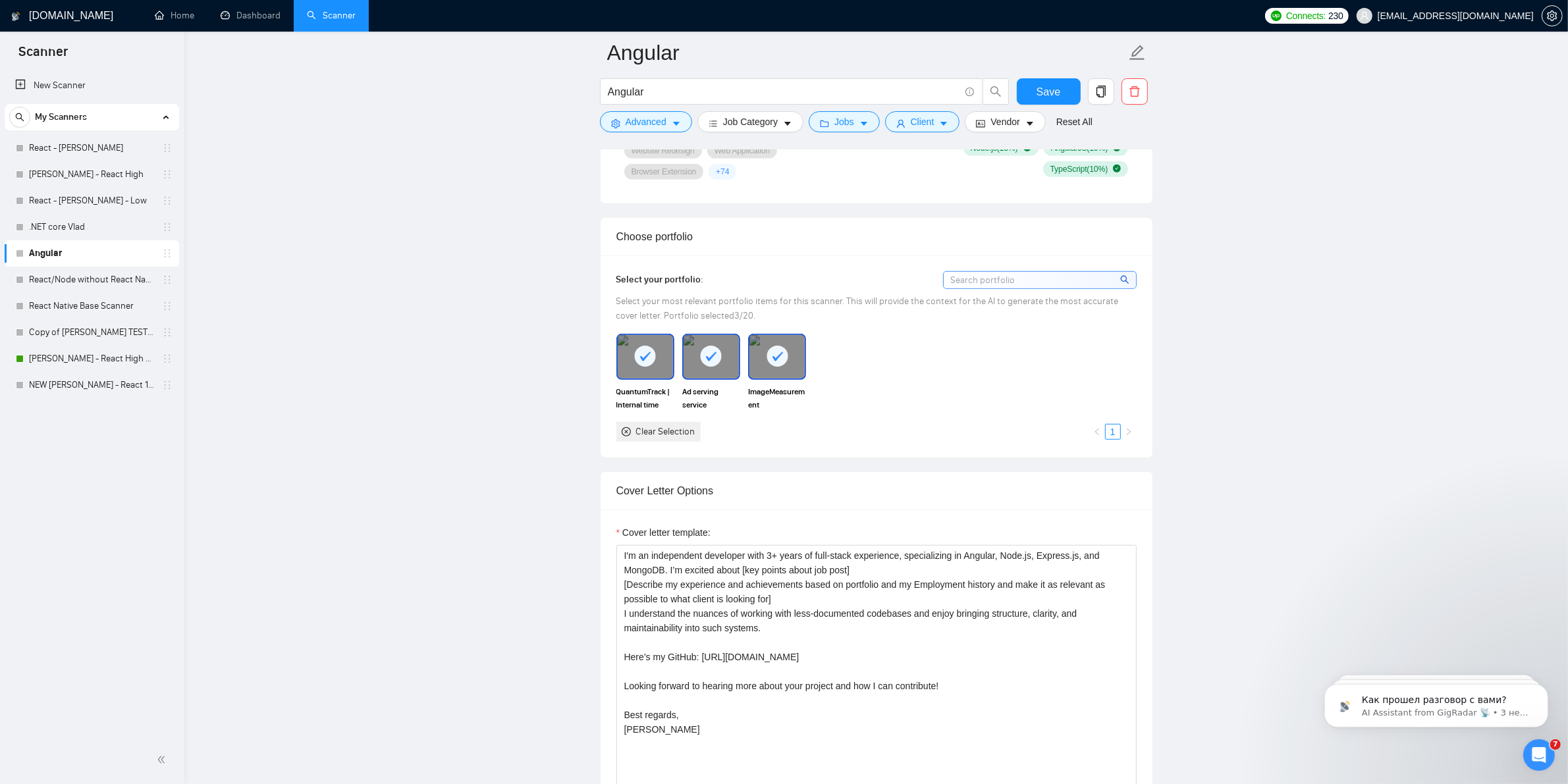
click at [768, 378] on div at bounding box center [777, 357] width 55 height 43
click at [768, 378] on img at bounding box center [777, 357] width 55 height 43
click at [76, 275] on link "React/Node without React Native Base Scanner" at bounding box center [91, 280] width 125 height 26
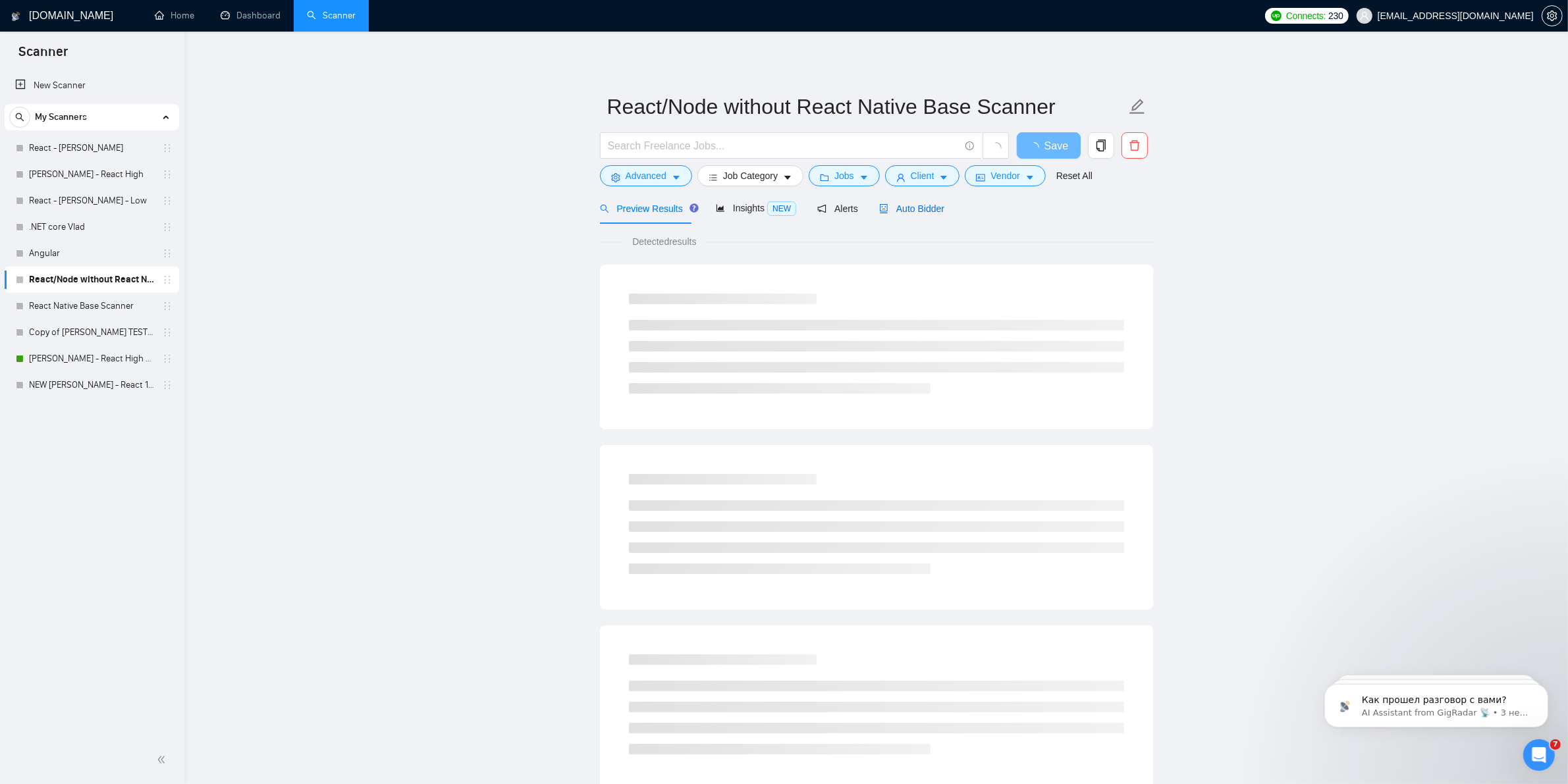
click at [923, 212] on span "Auto Bidder" at bounding box center [911, 208] width 65 height 10
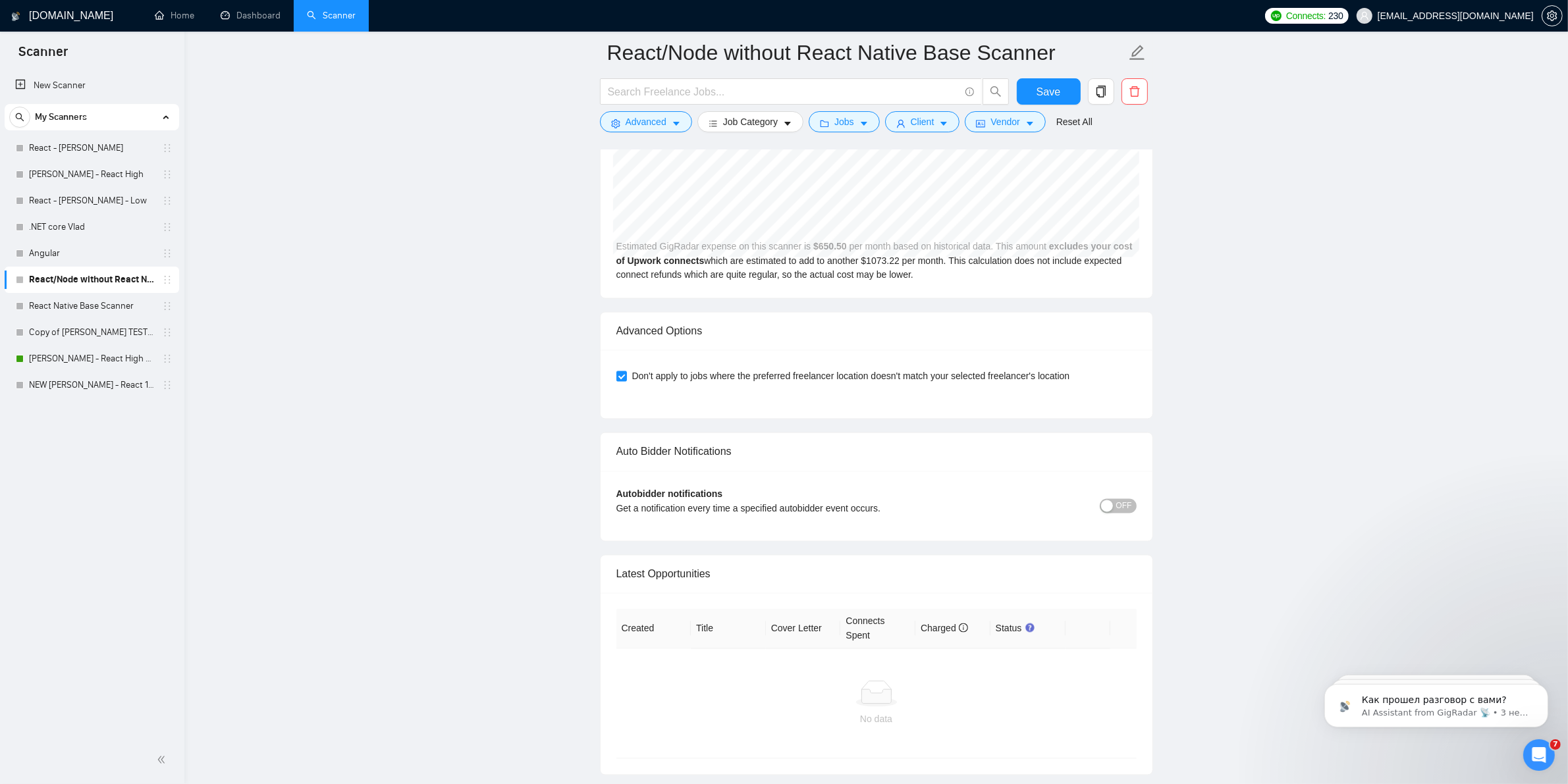
scroll to position [2971, 0]
